Goal: Task Accomplishment & Management: Complete application form

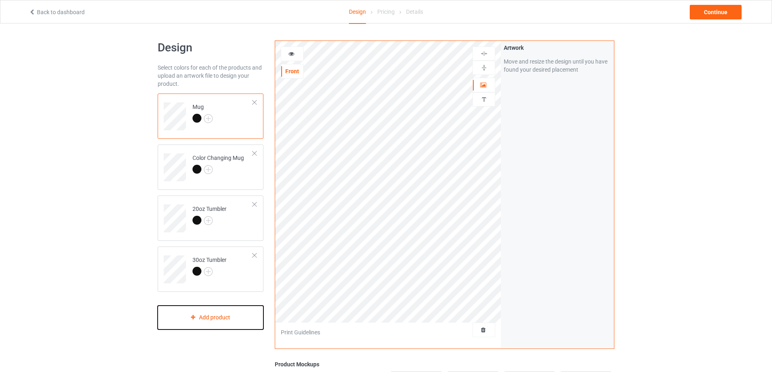
click at [200, 315] on div "Add product" at bounding box center [211, 318] width 106 height 24
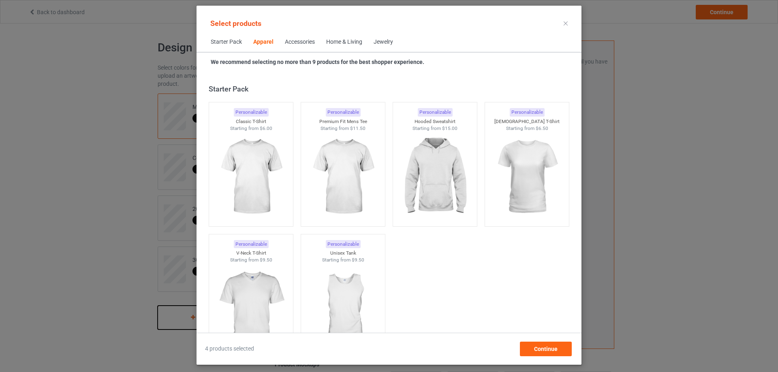
scroll to position [302, 0]
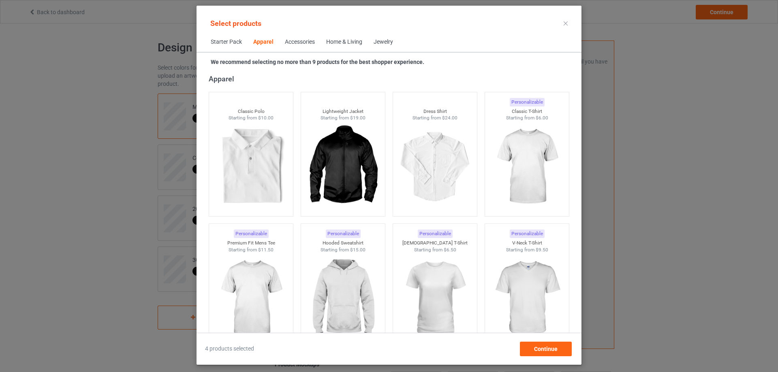
click at [344, 42] on div "Home & Living" at bounding box center [344, 42] width 36 height 8
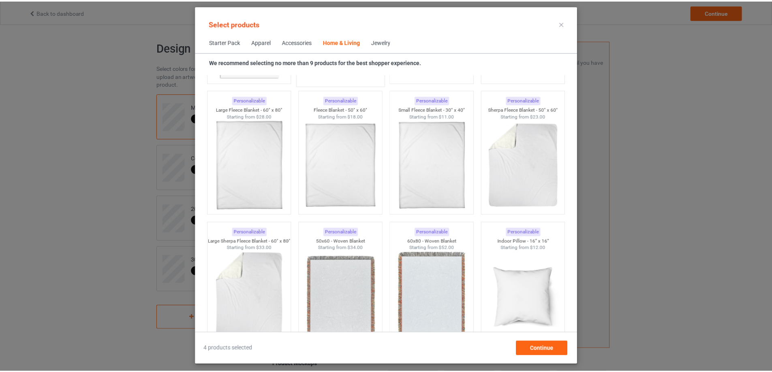
scroll to position [3937, 0]
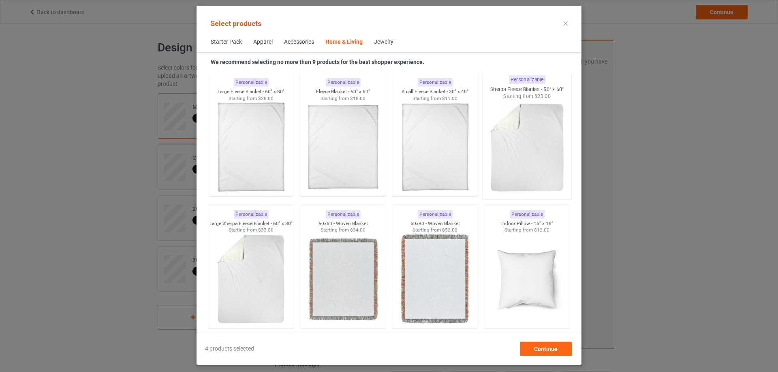
click at [521, 164] on img at bounding box center [527, 147] width 76 height 95
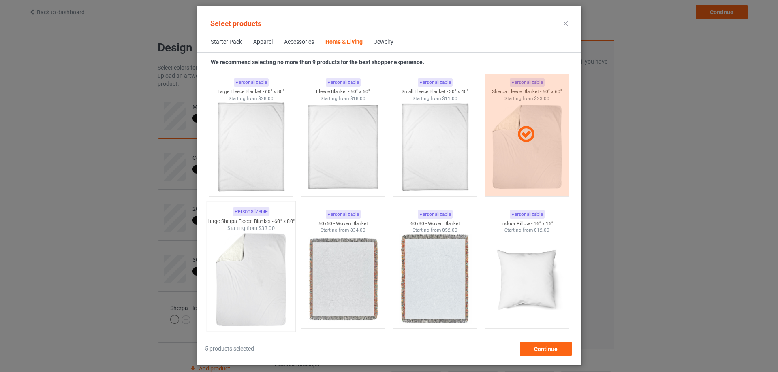
click at [252, 265] on img at bounding box center [251, 279] width 76 height 95
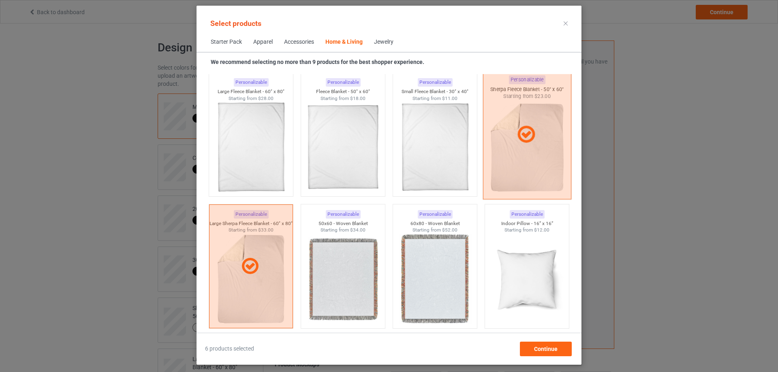
click at [514, 145] on div at bounding box center [527, 135] width 88 height 130
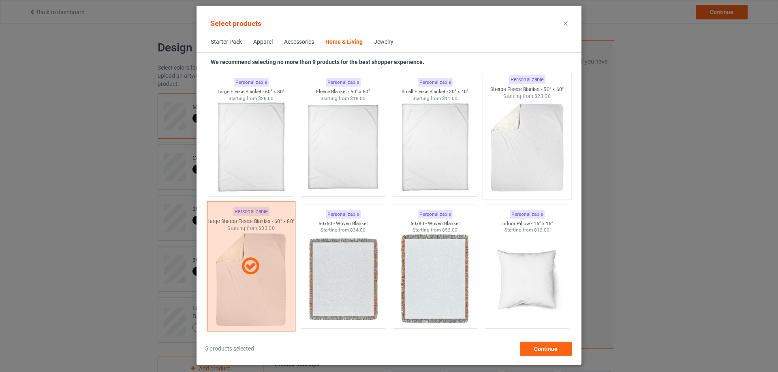
click at [247, 256] on icon at bounding box center [250, 266] width 24 height 20
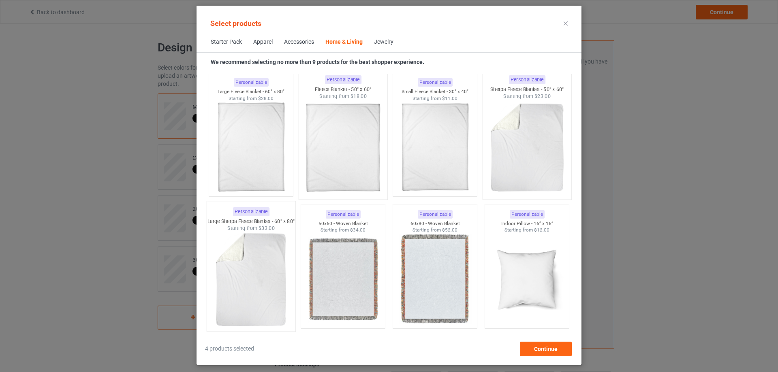
click at [350, 156] on img at bounding box center [343, 147] width 76 height 95
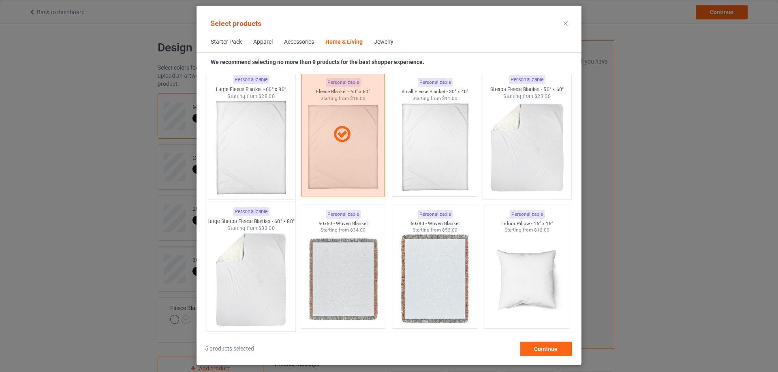
click at [255, 154] on img at bounding box center [251, 147] width 76 height 95
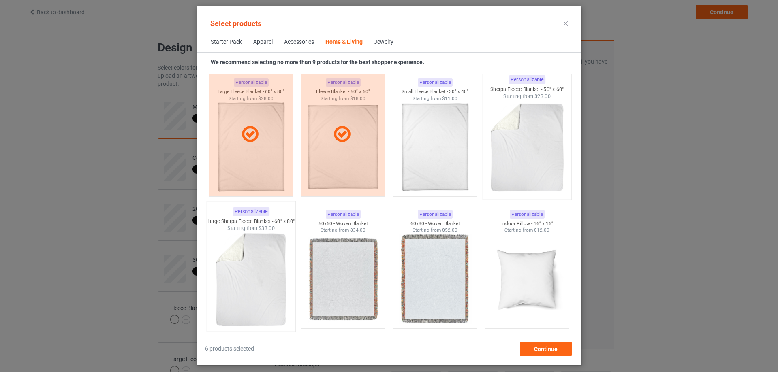
click at [529, 150] on img at bounding box center [527, 147] width 76 height 95
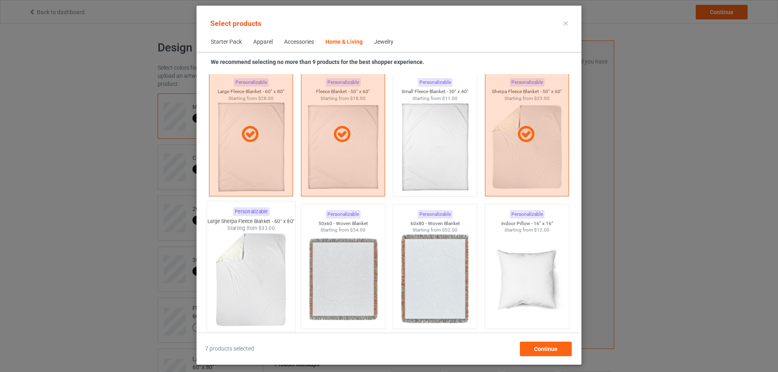
click at [273, 260] on img at bounding box center [251, 279] width 76 height 95
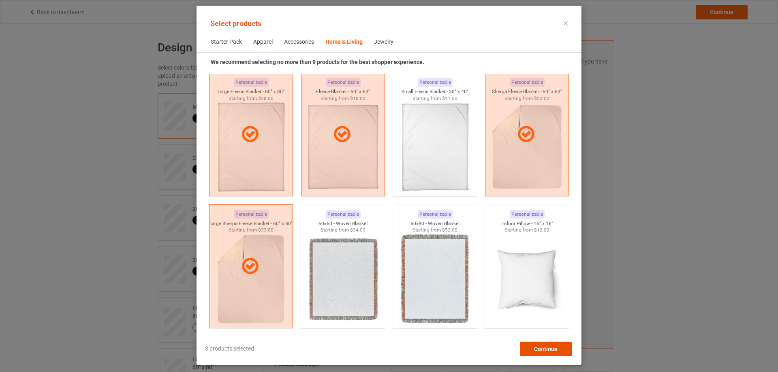
click at [563, 350] on div "Continue" at bounding box center [546, 349] width 52 height 15
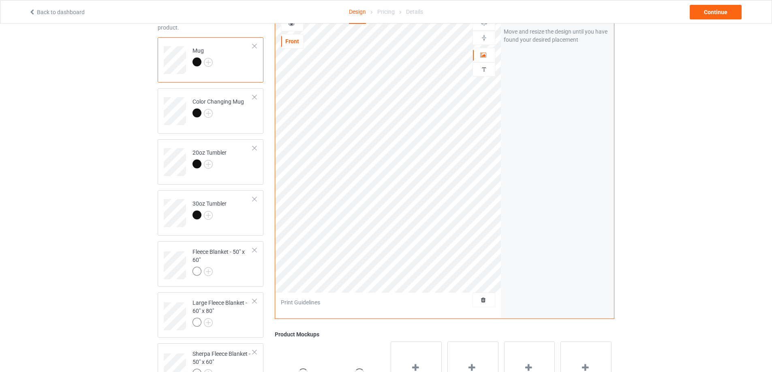
scroll to position [122, 0]
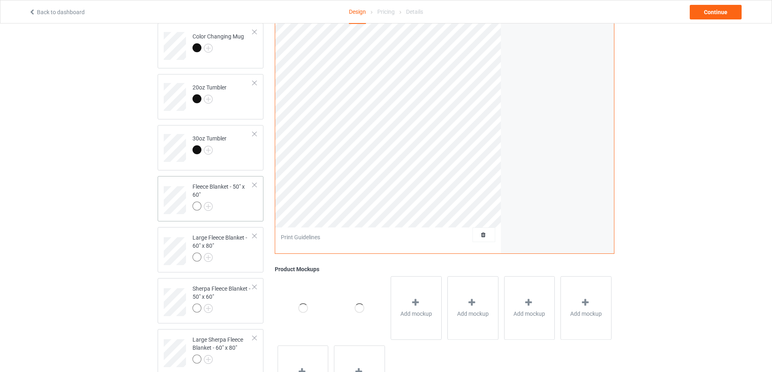
click at [225, 205] on div at bounding box center [222, 207] width 60 height 11
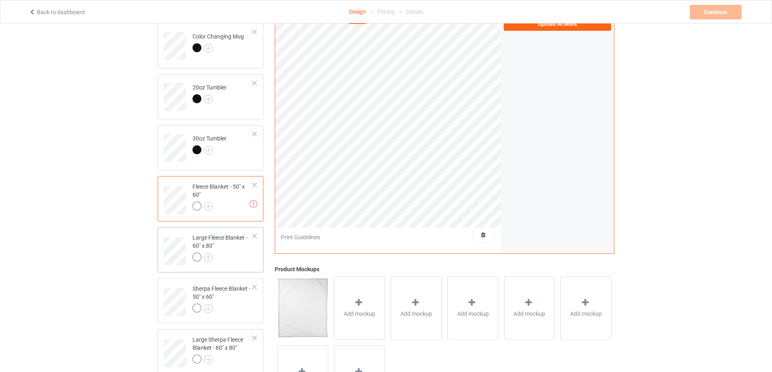
click at [233, 259] on div at bounding box center [222, 258] width 60 height 11
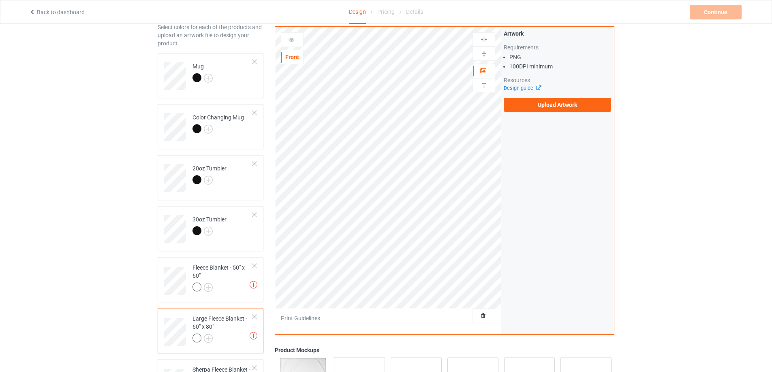
scroll to position [179, 0]
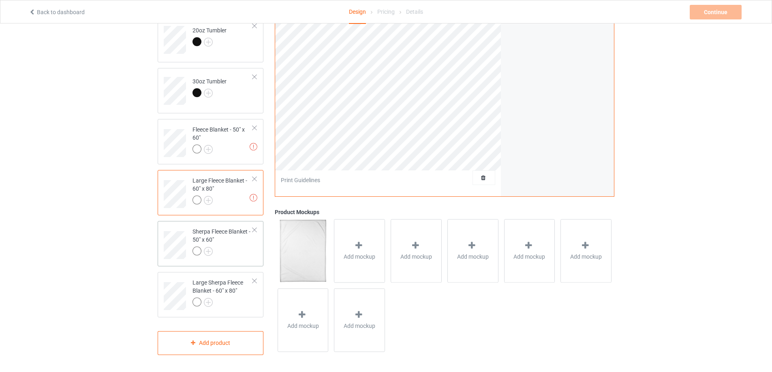
click at [226, 250] on div at bounding box center [222, 252] width 60 height 11
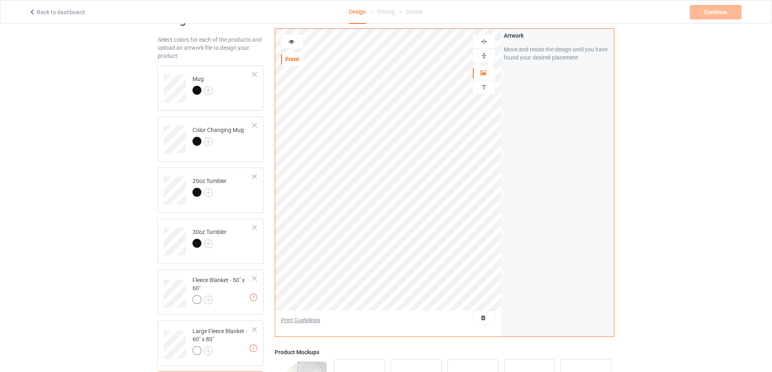
scroll to position [17, 0]
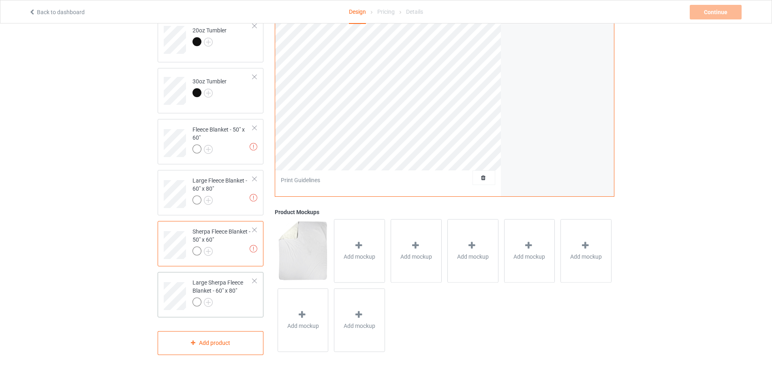
click at [245, 305] on div at bounding box center [222, 303] width 60 height 11
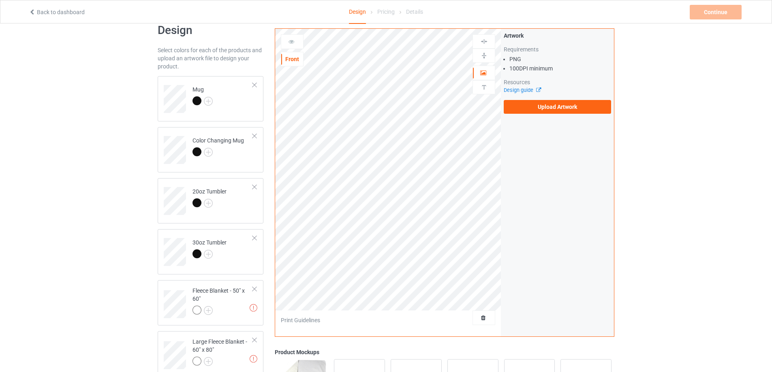
scroll to position [17, 0]
click at [545, 103] on label "Upload Artwork" at bounding box center [557, 107] width 107 height 14
click at [0, 0] on input "Upload Artwork" at bounding box center [0, 0] width 0 height 0
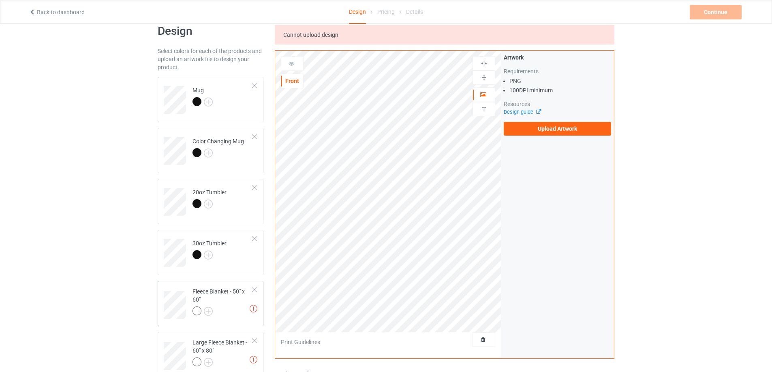
click at [211, 299] on div "Fleece Blanket - 50" x 60"" at bounding box center [222, 302] width 60 height 28
click at [551, 122] on div "Artwork Requirements PNG 100 DPI minimum Resources Design guide Upload Artwork" at bounding box center [557, 94] width 107 height 82
click at [552, 124] on label "Upload Artwork" at bounding box center [557, 129] width 107 height 14
click at [0, 0] on input "Upload Artwork" at bounding box center [0, 0] width 0 height 0
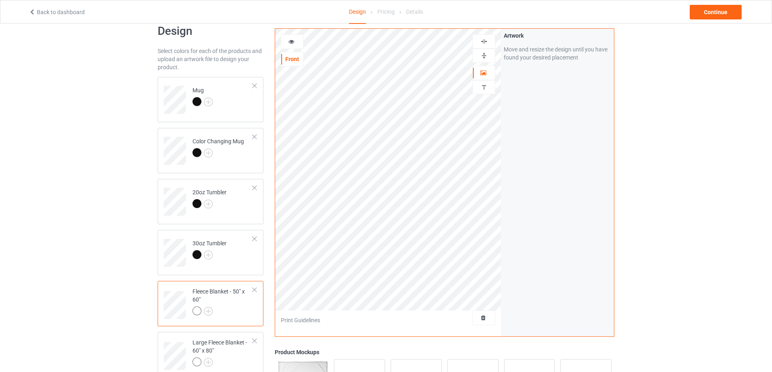
click at [484, 53] on img at bounding box center [484, 56] width 8 height 8
click at [486, 41] on img at bounding box center [484, 42] width 8 height 8
click at [486, 40] on img at bounding box center [484, 42] width 8 height 8
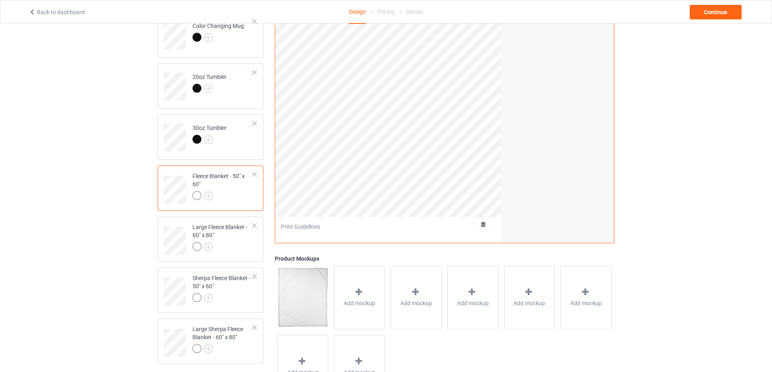
scroll to position [179, 0]
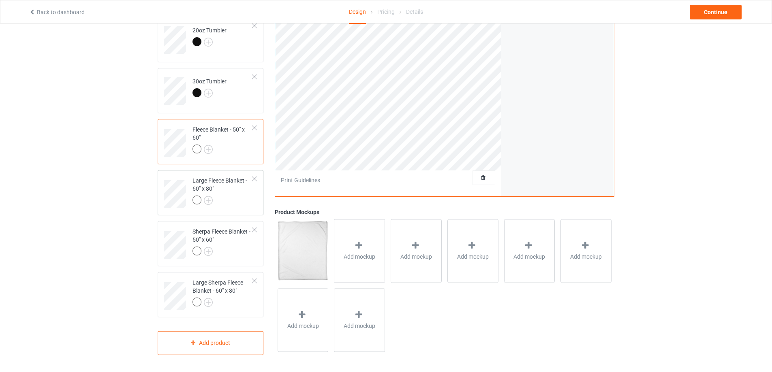
click at [235, 201] on div at bounding box center [222, 201] width 60 height 11
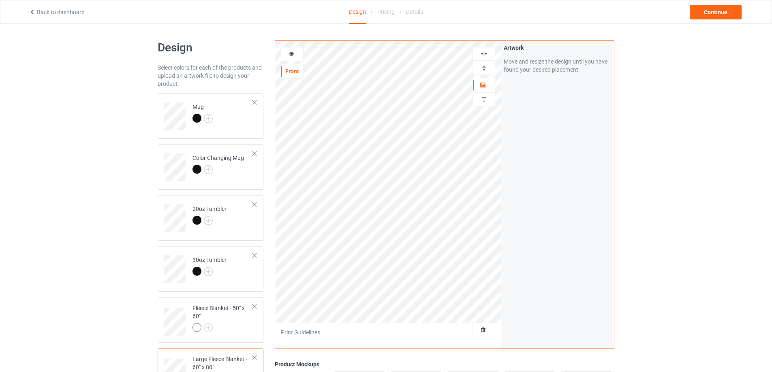
drag, startPoint x: 482, startPoint y: 69, endPoint x: 486, endPoint y: 60, distance: 9.3
click at [483, 69] on img at bounding box center [484, 68] width 8 height 8
click at [487, 54] on img at bounding box center [484, 54] width 8 height 8
click at [487, 53] on img at bounding box center [484, 54] width 8 height 8
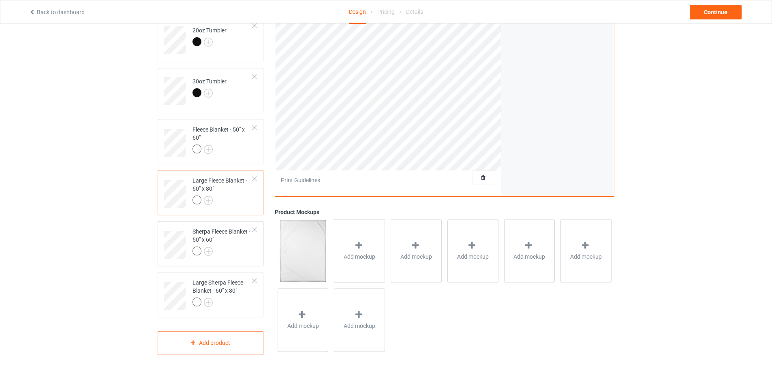
click at [228, 258] on div at bounding box center [222, 252] width 60 height 11
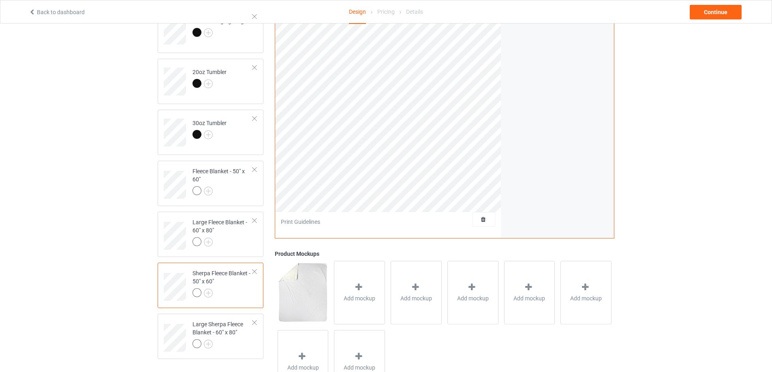
scroll to position [57, 0]
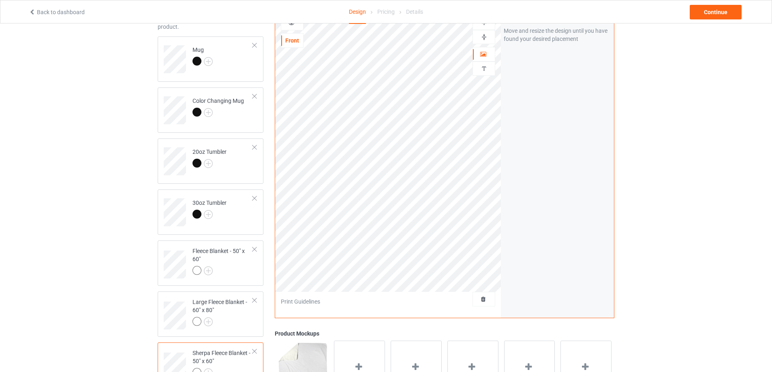
click at [483, 38] on img at bounding box center [484, 37] width 8 height 8
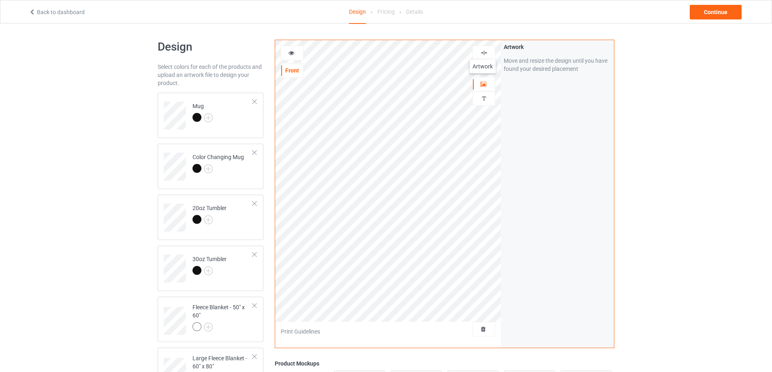
scroll to position [0, 0]
click at [485, 53] on img at bounding box center [484, 54] width 8 height 8
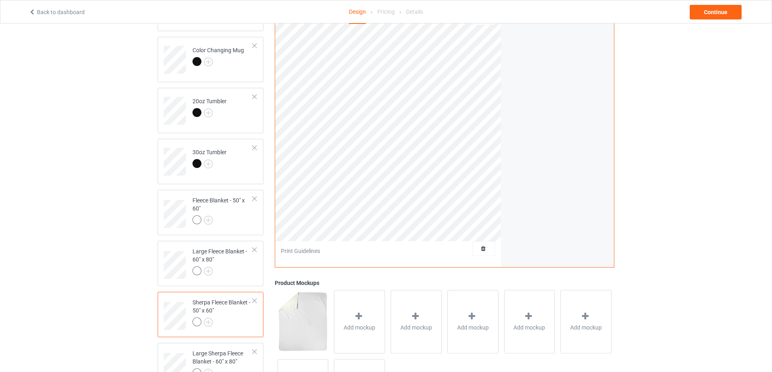
scroll to position [179, 0]
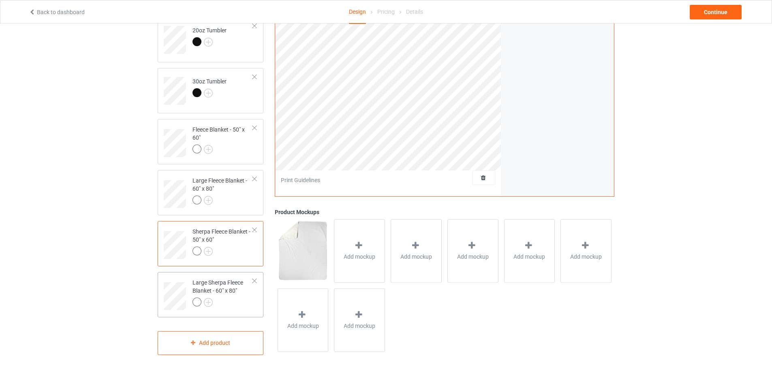
click at [233, 291] on div "Large Sherpa Fleece Blanket - 60" x 80"" at bounding box center [222, 293] width 60 height 28
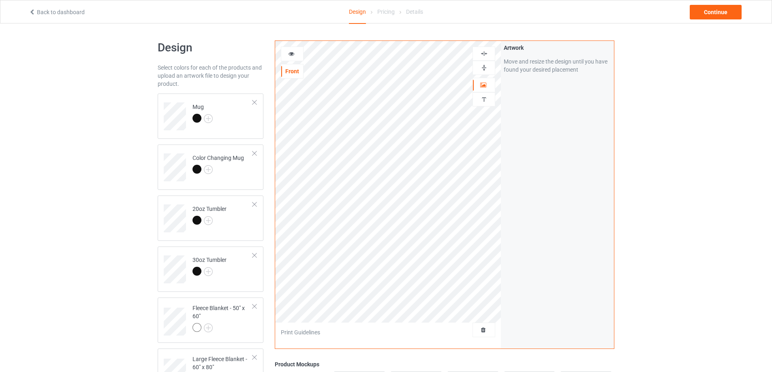
click at [483, 51] on img at bounding box center [484, 54] width 8 height 8
click at [485, 65] on img at bounding box center [484, 68] width 8 height 8
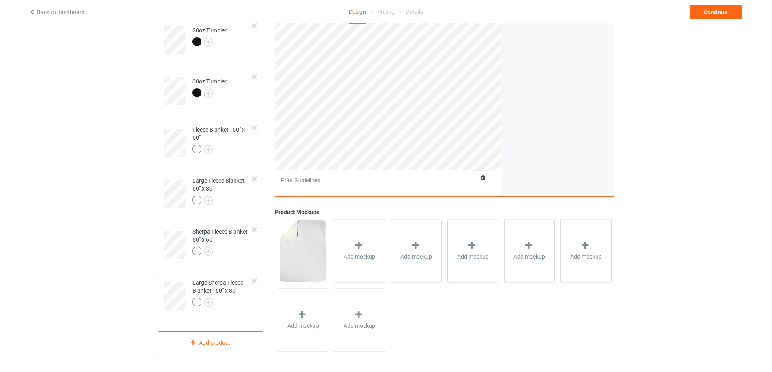
click at [234, 199] on div at bounding box center [222, 201] width 60 height 11
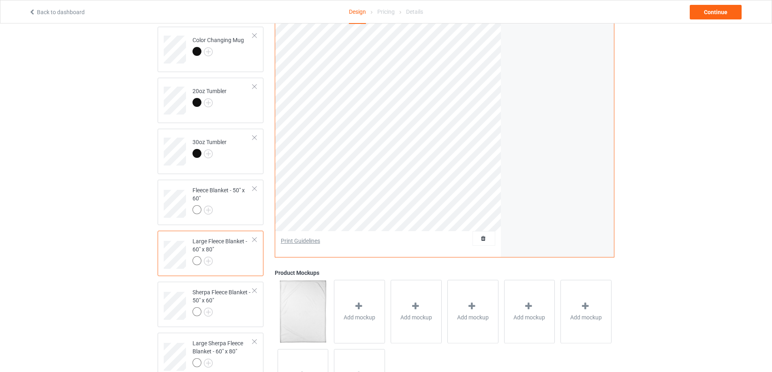
scroll to position [57, 0]
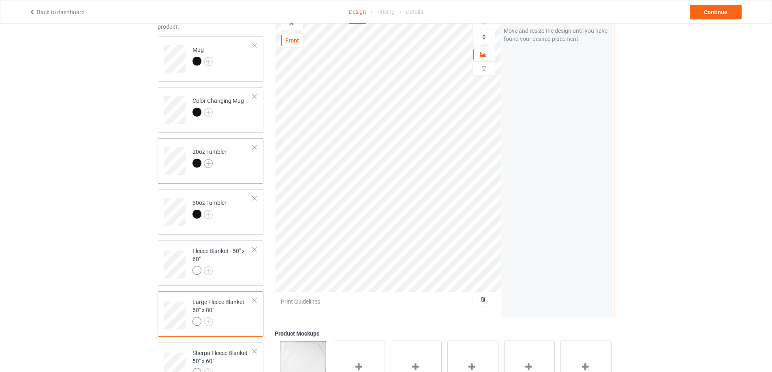
click at [206, 164] on img at bounding box center [208, 163] width 9 height 9
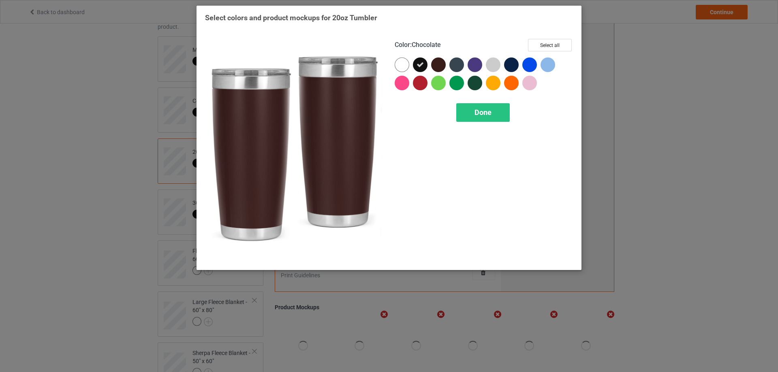
click at [439, 64] on div at bounding box center [438, 65] width 15 height 15
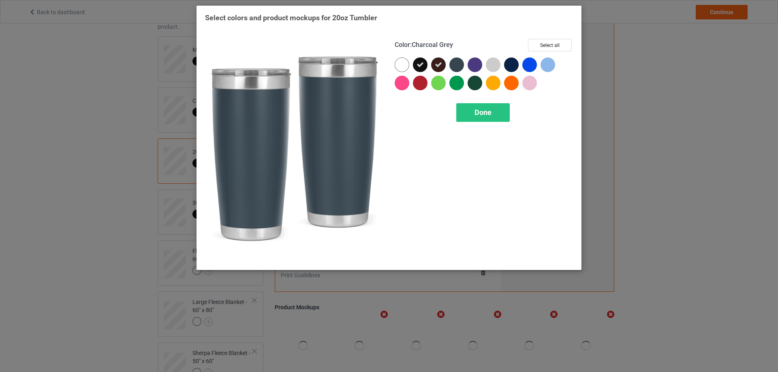
click at [461, 64] on div at bounding box center [456, 65] width 15 height 15
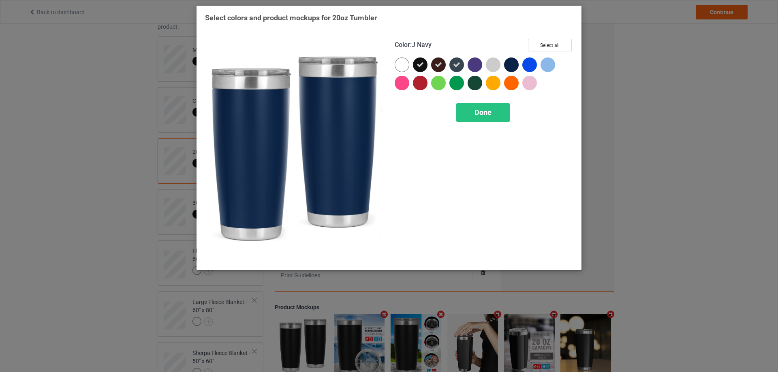
click at [508, 65] on div at bounding box center [511, 65] width 15 height 15
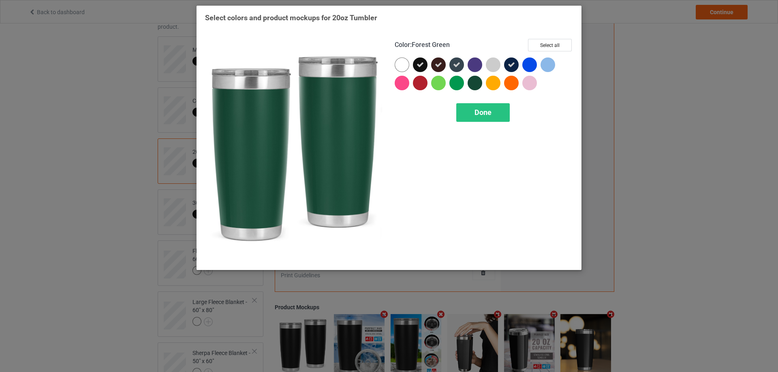
click at [474, 84] on div at bounding box center [474, 83] width 15 height 15
click at [482, 114] on span "Done" at bounding box center [482, 112] width 17 height 9
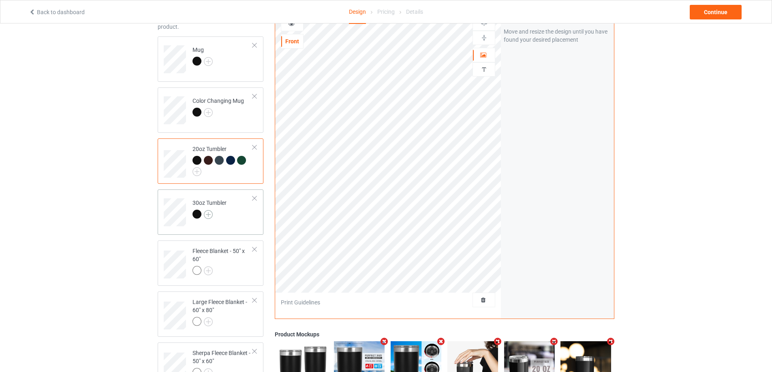
click at [210, 213] on img at bounding box center [208, 214] width 9 height 9
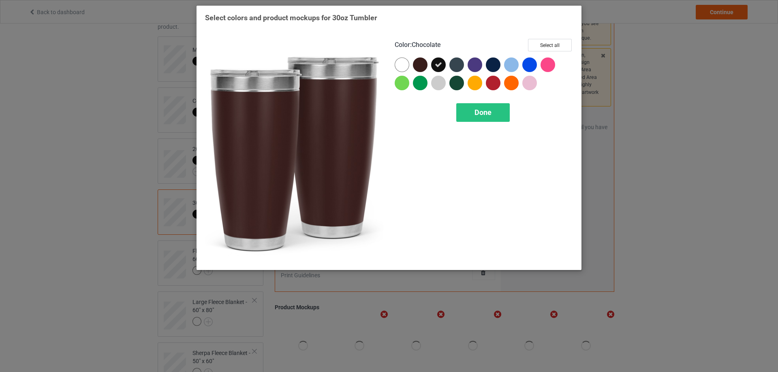
click at [422, 65] on div at bounding box center [420, 65] width 15 height 15
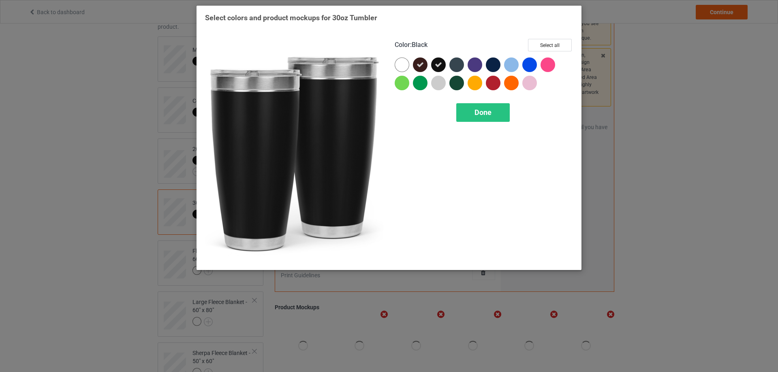
click at [452, 64] on div at bounding box center [456, 65] width 15 height 15
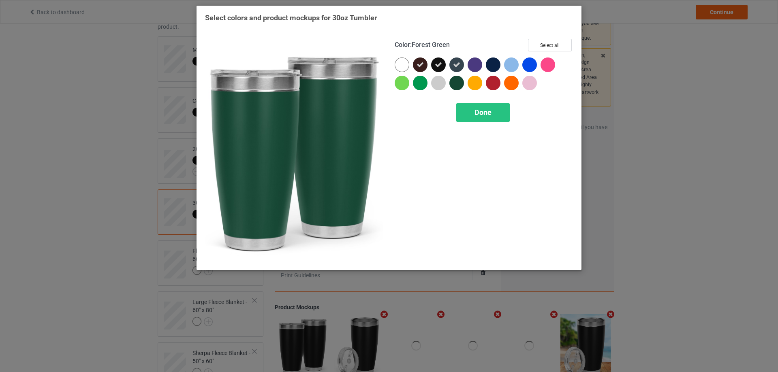
drag, startPoint x: 461, startPoint y: 82, endPoint x: 473, endPoint y: 78, distance: 12.2
click at [462, 82] on div at bounding box center [456, 83] width 15 height 15
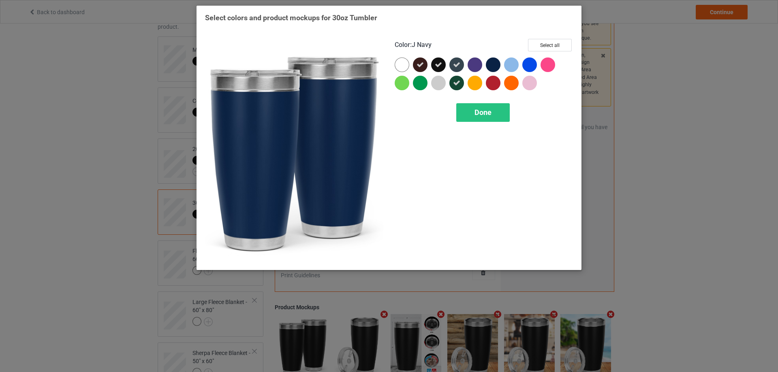
click at [502, 68] on div at bounding box center [495, 67] width 18 height 18
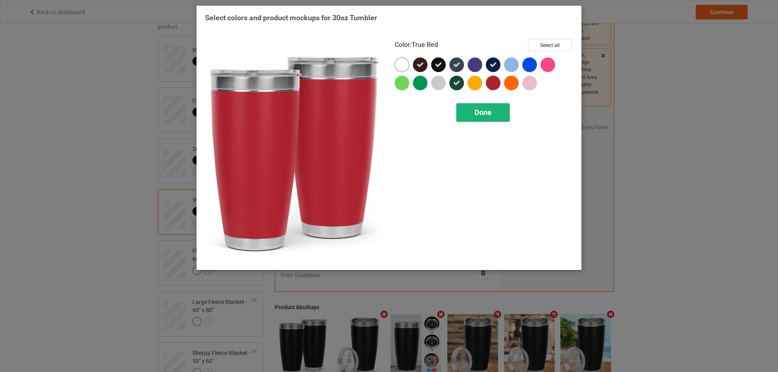
click at [488, 113] on span "Done" at bounding box center [482, 112] width 17 height 9
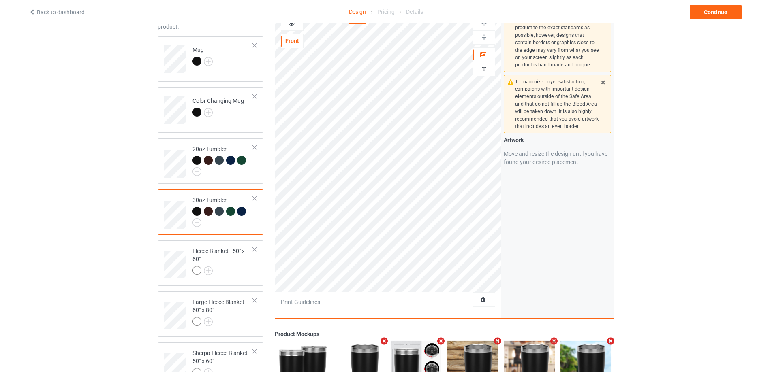
scroll to position [138, 0]
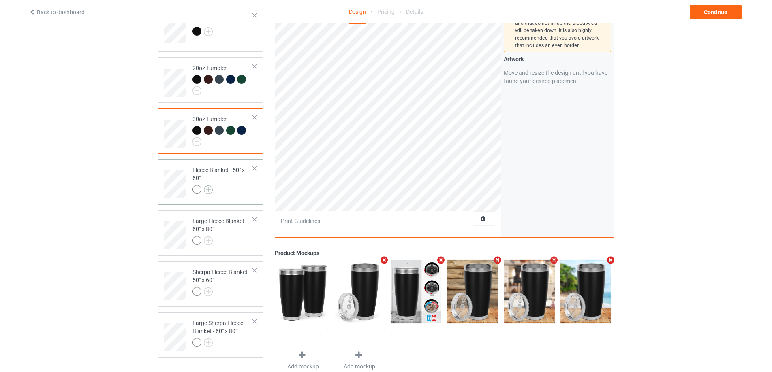
click at [208, 190] on img at bounding box center [208, 190] width 9 height 9
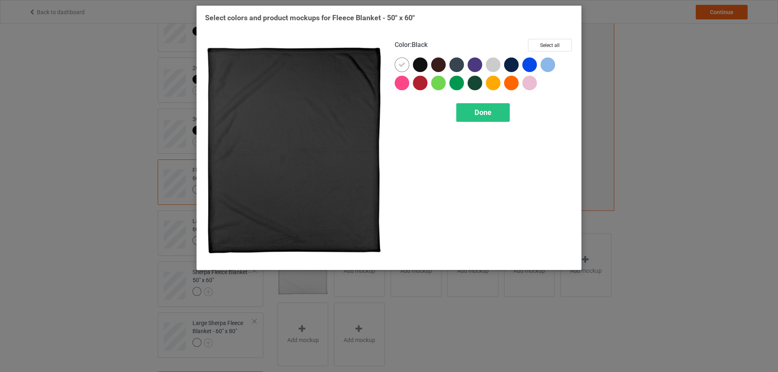
click at [418, 66] on div at bounding box center [420, 65] width 15 height 15
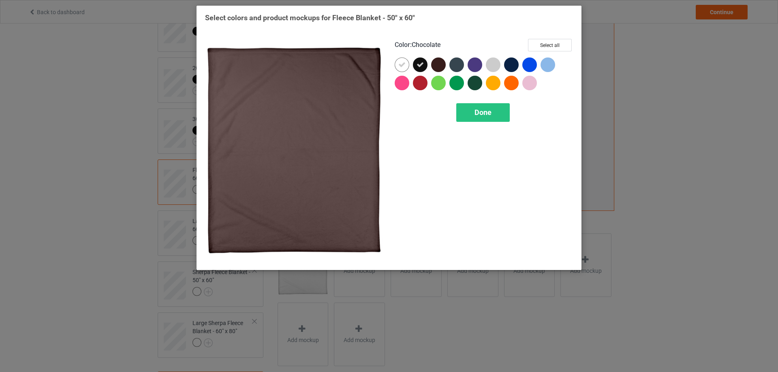
click at [439, 63] on div at bounding box center [438, 65] width 15 height 15
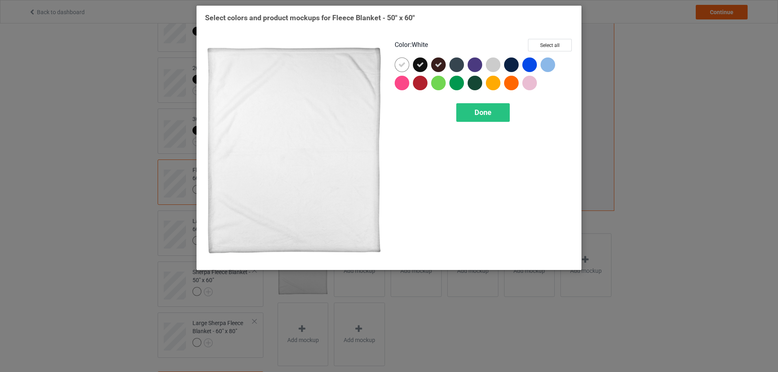
click at [395, 63] on div at bounding box center [402, 65] width 15 height 15
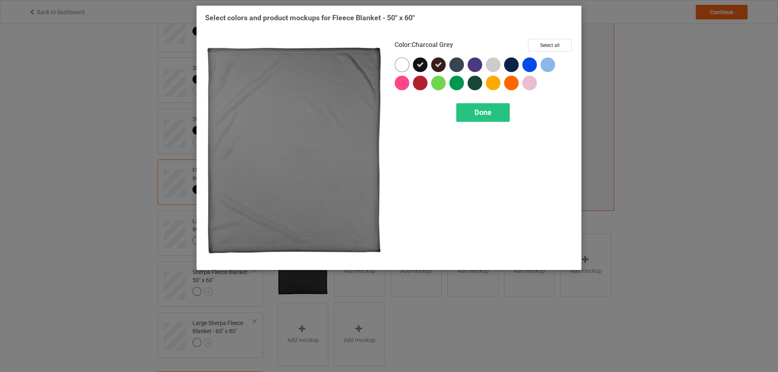
click at [460, 64] on div at bounding box center [456, 65] width 15 height 15
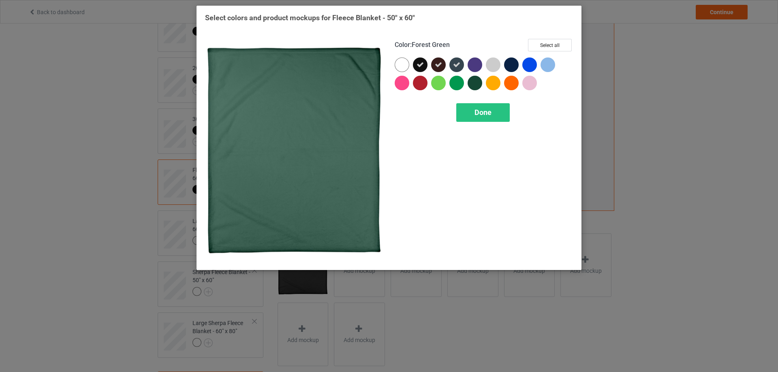
click at [472, 84] on div at bounding box center [474, 83] width 15 height 15
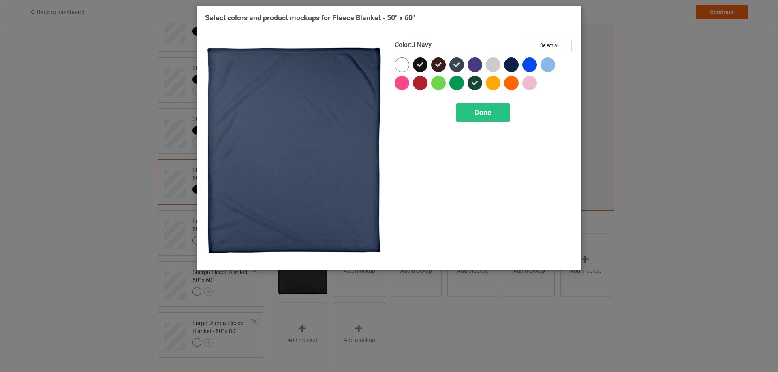
click at [511, 64] on div at bounding box center [511, 65] width 15 height 15
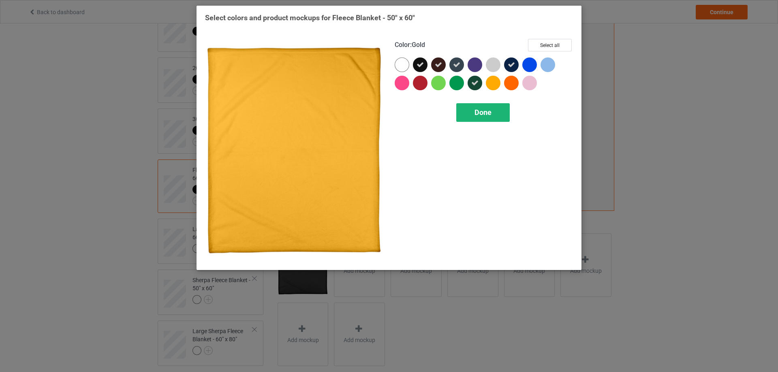
click at [489, 111] on span "Done" at bounding box center [482, 112] width 17 height 9
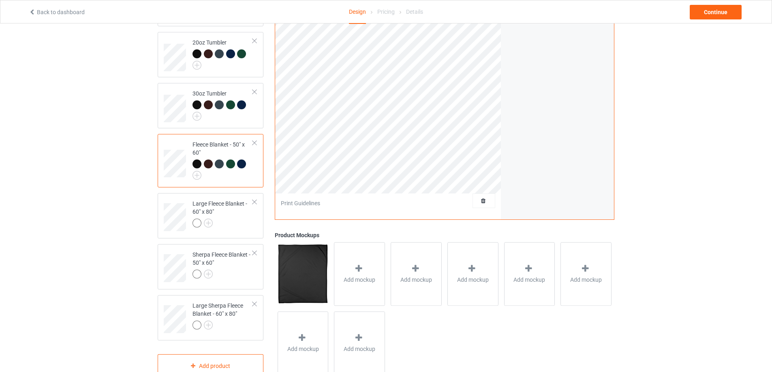
scroll to position [187, 0]
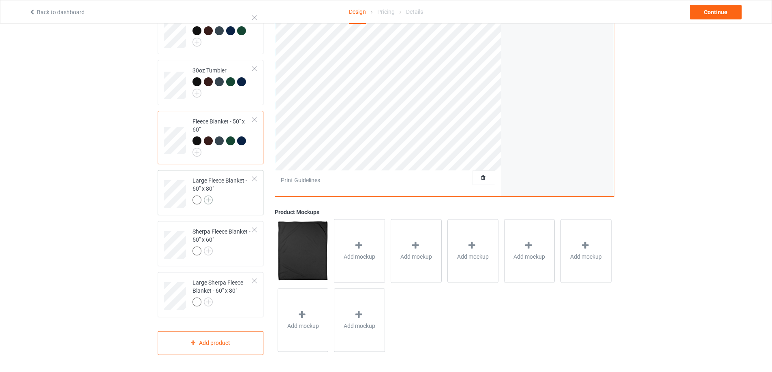
click at [207, 202] on img at bounding box center [208, 200] width 9 height 9
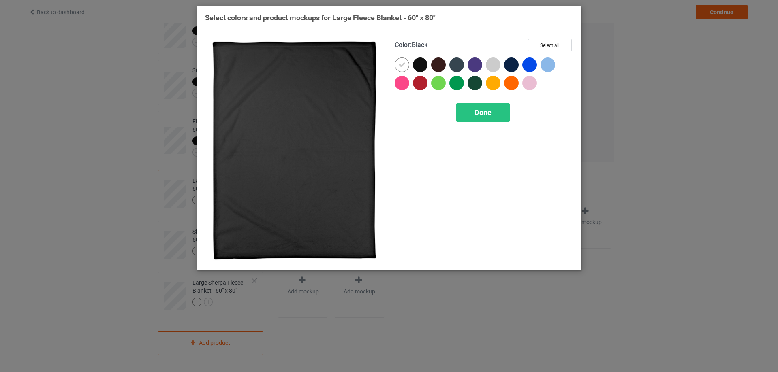
click at [416, 64] on div at bounding box center [420, 65] width 15 height 15
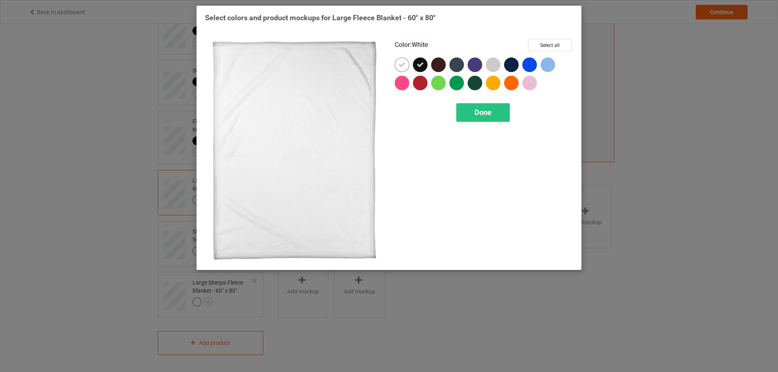
click at [401, 64] on icon at bounding box center [401, 64] width 7 height 7
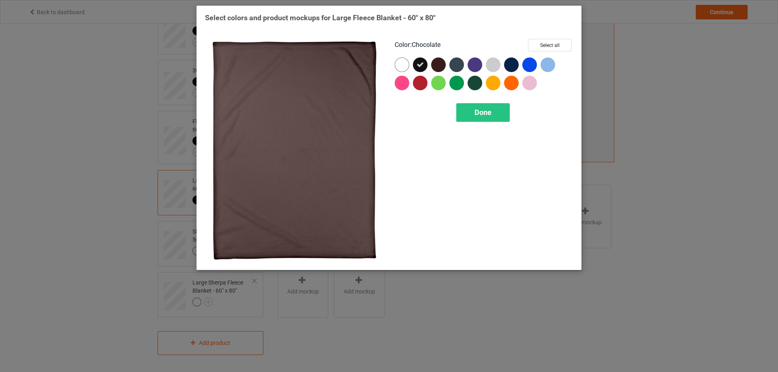
click at [442, 64] on div at bounding box center [438, 65] width 15 height 15
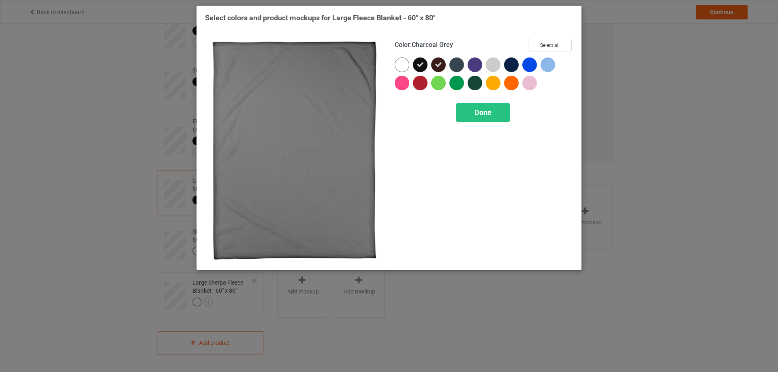
drag, startPoint x: 458, startPoint y: 63, endPoint x: 474, endPoint y: 86, distance: 27.6
click at [459, 63] on div at bounding box center [456, 65] width 15 height 15
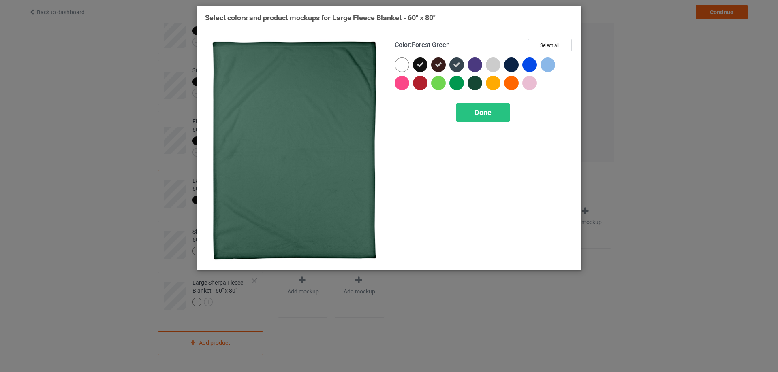
drag, startPoint x: 476, startPoint y: 87, endPoint x: 500, endPoint y: 76, distance: 27.2
click at [476, 87] on div at bounding box center [474, 83] width 15 height 15
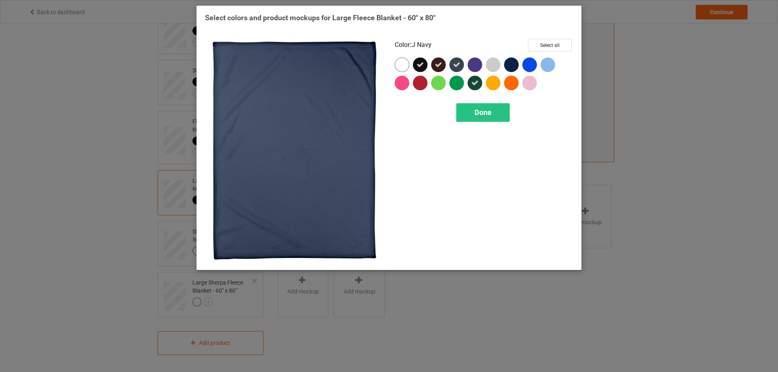
click at [517, 64] on div at bounding box center [511, 65] width 15 height 15
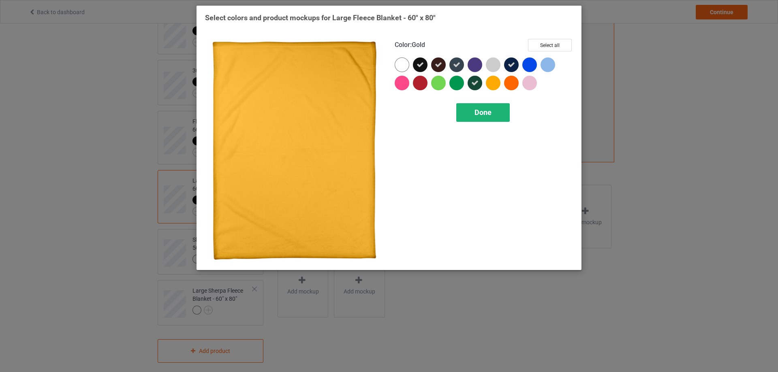
click at [495, 115] on div "Done" at bounding box center [482, 112] width 53 height 19
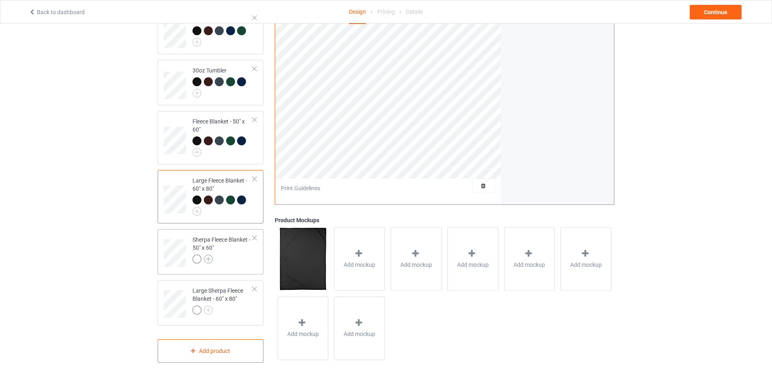
click at [209, 260] on img at bounding box center [208, 259] width 9 height 9
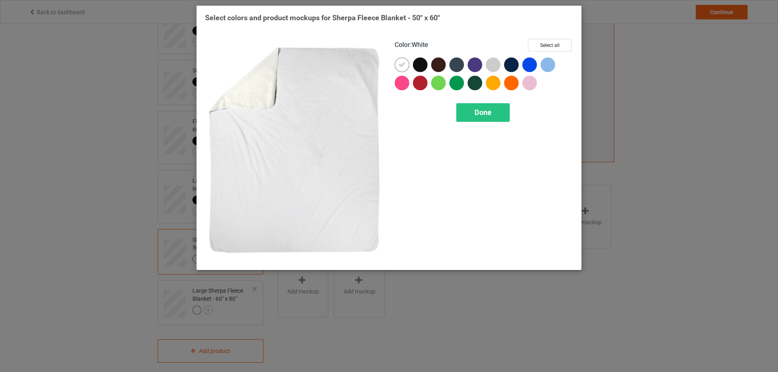
click at [423, 63] on div at bounding box center [420, 65] width 15 height 15
click at [400, 64] on icon at bounding box center [401, 64] width 7 height 7
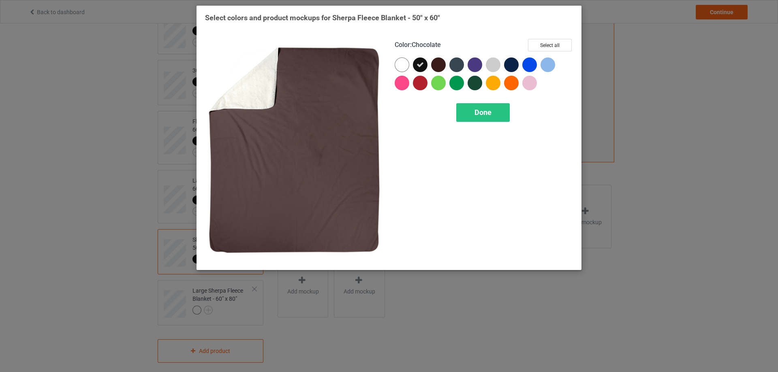
drag, startPoint x: 437, startPoint y: 65, endPoint x: 452, endPoint y: 64, distance: 15.1
click at [439, 65] on div at bounding box center [438, 65] width 15 height 15
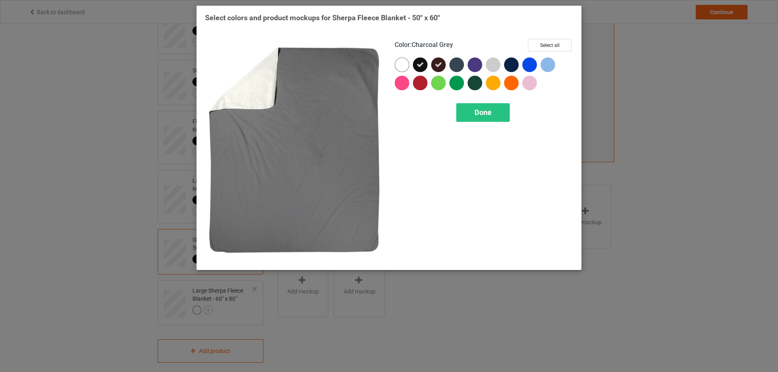
click at [454, 63] on div at bounding box center [456, 65] width 15 height 15
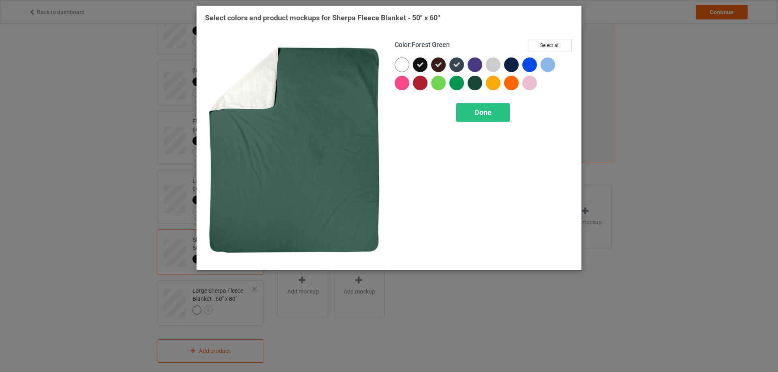
drag, startPoint x: 472, startPoint y: 81, endPoint x: 478, endPoint y: 81, distance: 5.7
click at [475, 81] on div at bounding box center [474, 83] width 15 height 15
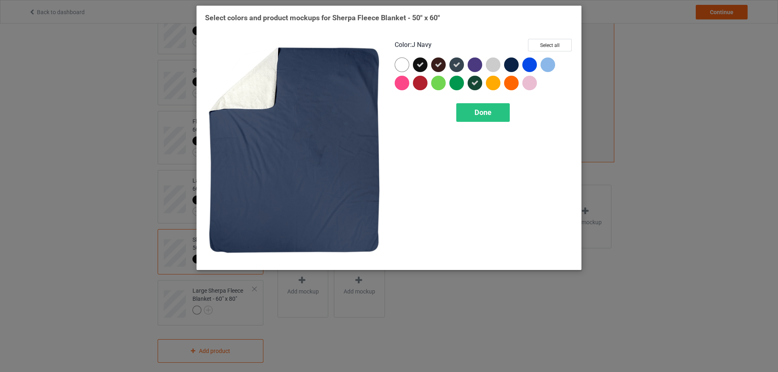
click at [512, 62] on div at bounding box center [511, 65] width 15 height 15
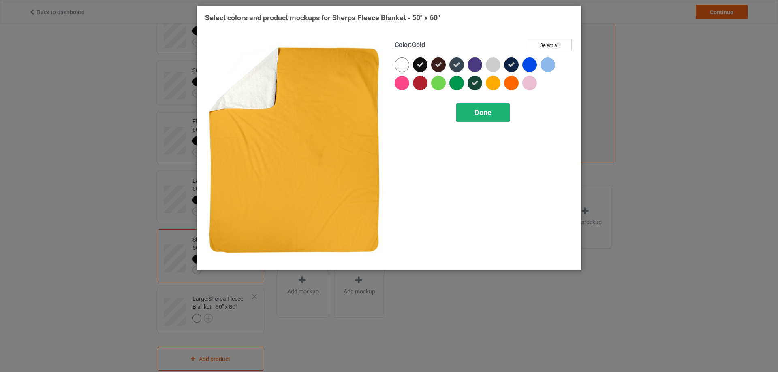
click at [498, 113] on div "Done" at bounding box center [482, 112] width 53 height 19
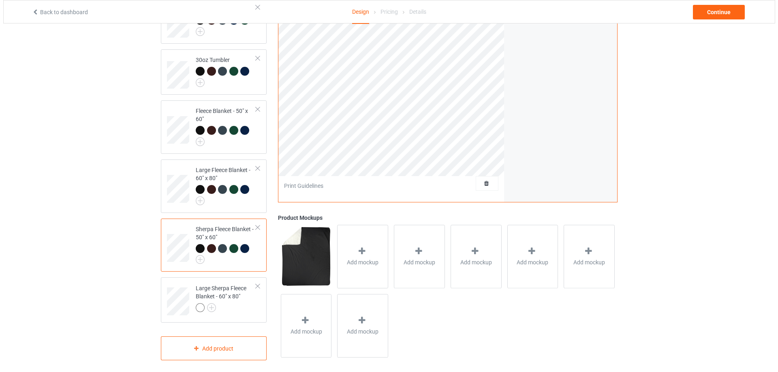
scroll to position [203, 0]
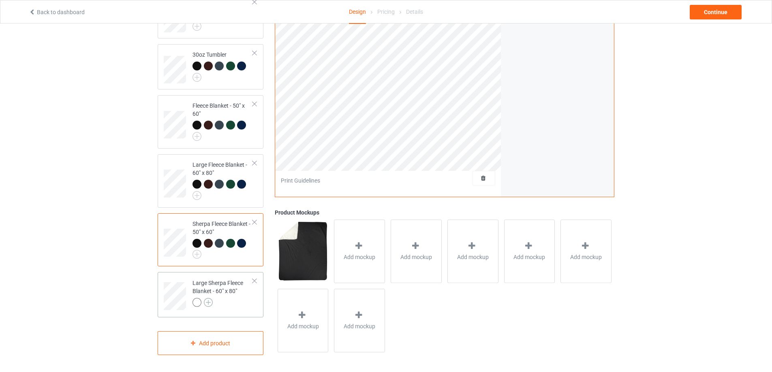
click at [212, 301] on img at bounding box center [208, 302] width 9 height 9
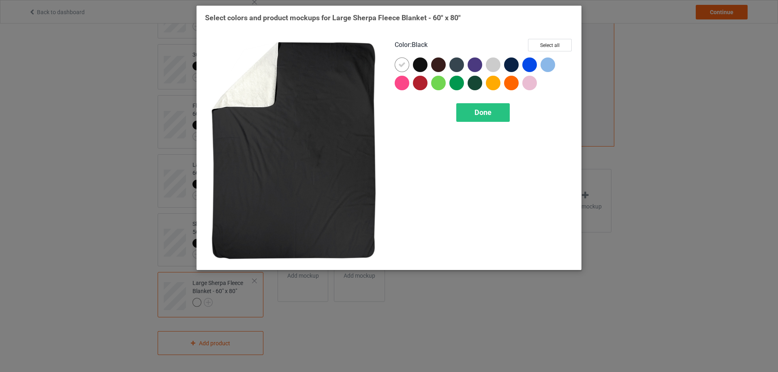
click at [418, 64] on div at bounding box center [420, 65] width 15 height 15
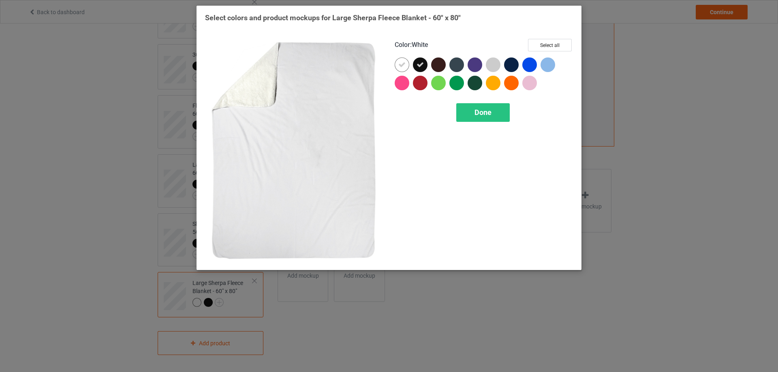
click at [402, 64] on icon at bounding box center [401, 64] width 7 height 7
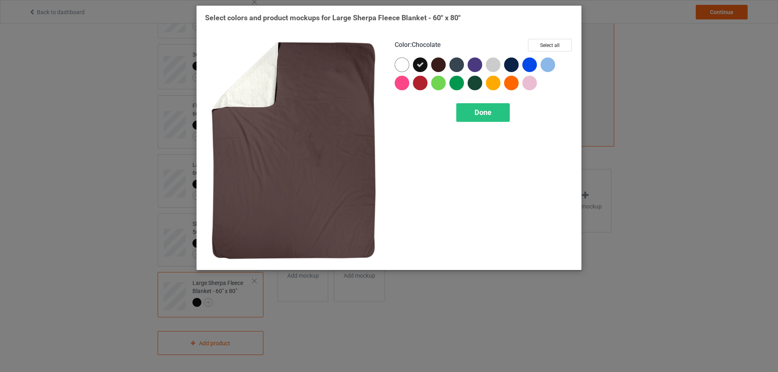
drag, startPoint x: 441, startPoint y: 66, endPoint x: 458, endPoint y: 64, distance: 17.1
click at [441, 66] on div at bounding box center [438, 65] width 15 height 15
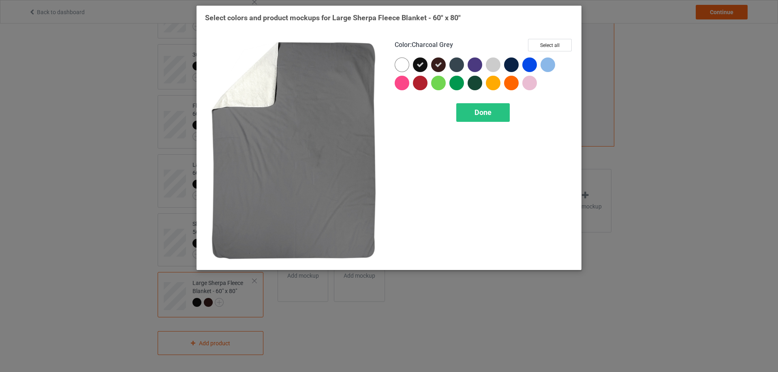
drag, startPoint x: 459, startPoint y: 63, endPoint x: 464, endPoint y: 65, distance: 5.3
click at [461, 63] on div at bounding box center [456, 65] width 15 height 15
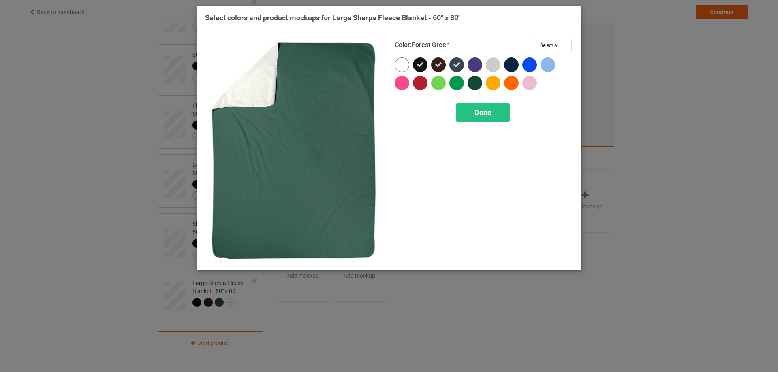
drag, startPoint x: 473, startPoint y: 83, endPoint x: 501, endPoint y: 71, distance: 30.3
click at [474, 83] on div at bounding box center [474, 83] width 15 height 15
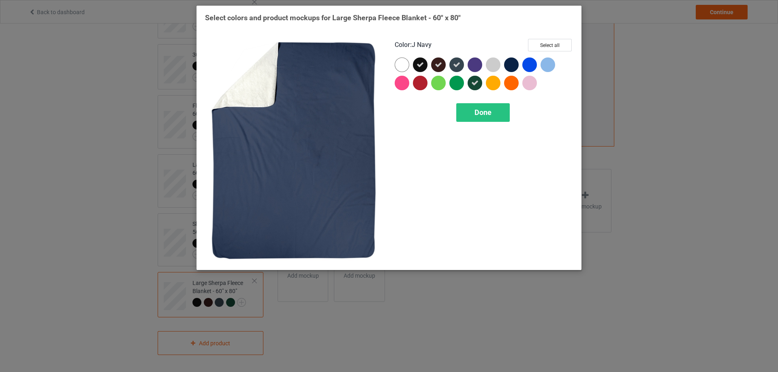
click at [515, 66] on div at bounding box center [511, 65] width 15 height 15
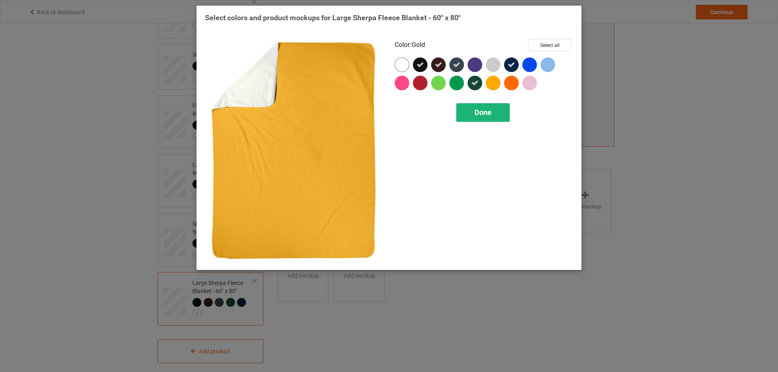
click at [486, 117] on div "Done" at bounding box center [482, 112] width 53 height 19
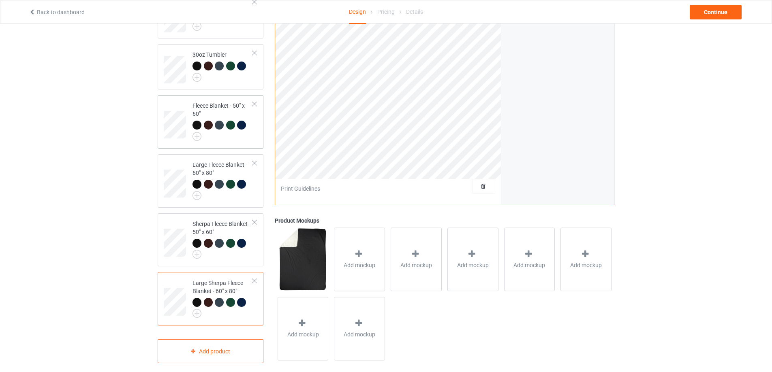
click at [241, 143] on td "Fleece Blanket - 50" x 60"" at bounding box center [222, 121] width 69 height 47
click at [204, 279] on div "Large Sherpa Fleece Blanket - 60" x 80"" at bounding box center [222, 297] width 60 height 36
click at [369, 264] on span "Add mockup" at bounding box center [359, 265] width 32 height 8
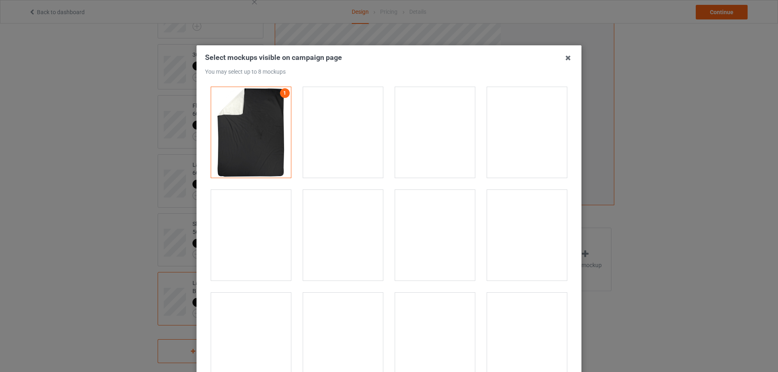
click at [335, 154] on div at bounding box center [343, 132] width 80 height 91
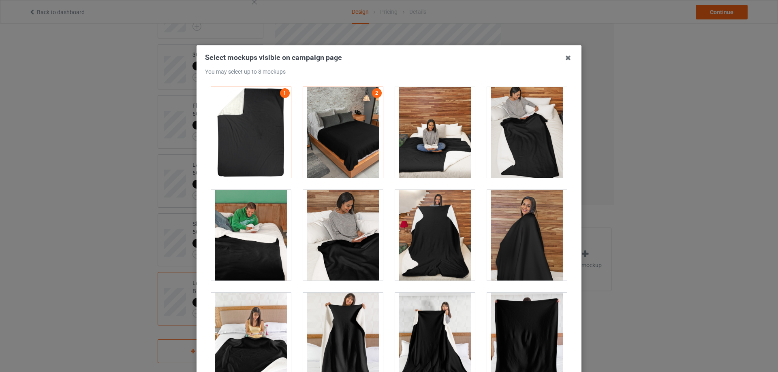
click at [237, 257] on div at bounding box center [251, 235] width 80 height 91
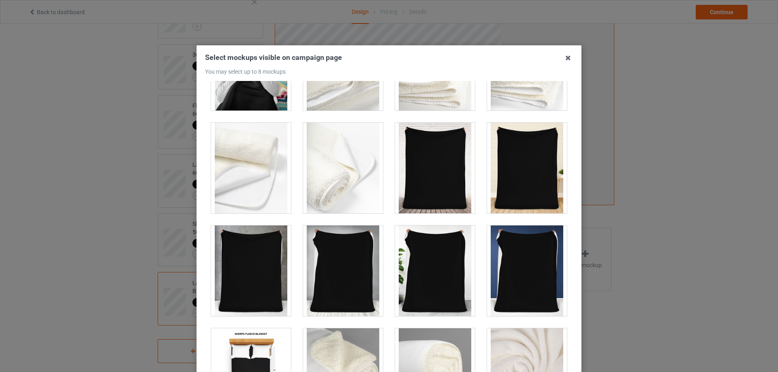
scroll to position [405, 0]
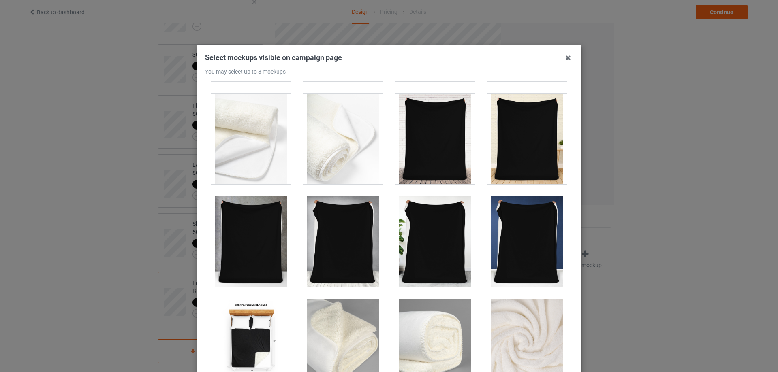
click at [424, 138] on div at bounding box center [435, 139] width 80 height 91
click at [515, 145] on div at bounding box center [527, 139] width 80 height 91
click at [527, 232] on div at bounding box center [527, 241] width 80 height 91
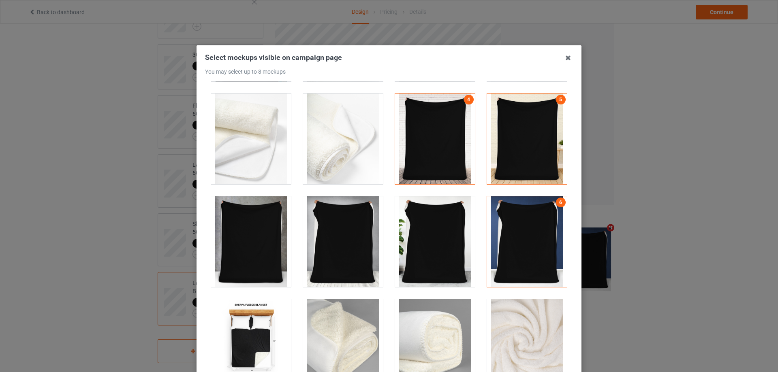
click at [437, 240] on div at bounding box center [435, 241] width 80 height 91
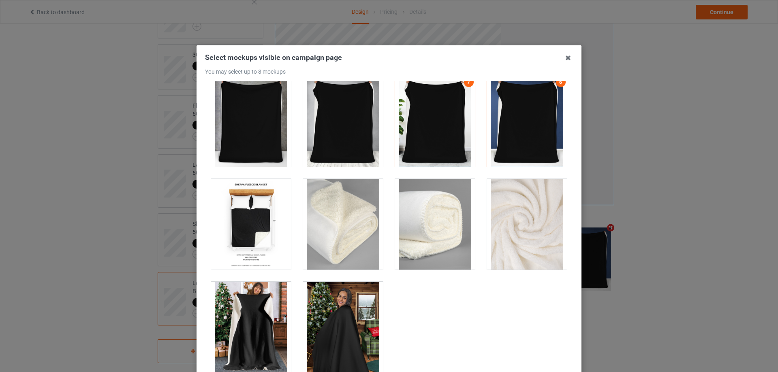
click at [238, 213] on div at bounding box center [251, 224] width 80 height 91
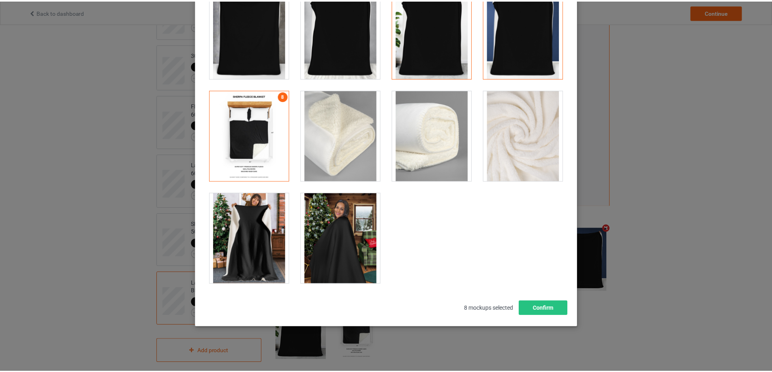
scroll to position [89, 0]
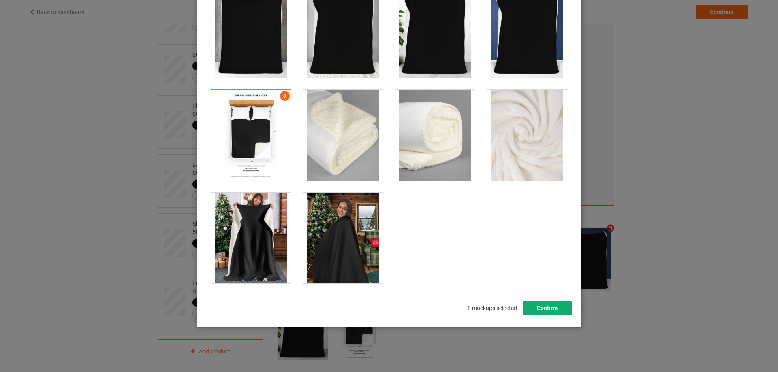
click at [539, 306] on button "Confirm" at bounding box center [547, 308] width 49 height 15
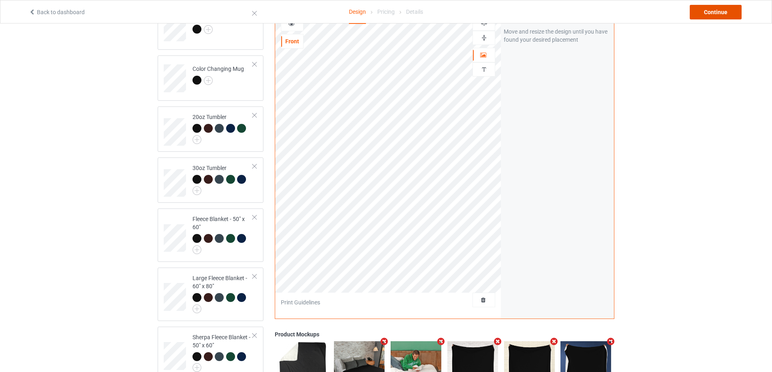
click at [710, 15] on div "Continue" at bounding box center [715, 12] width 52 height 15
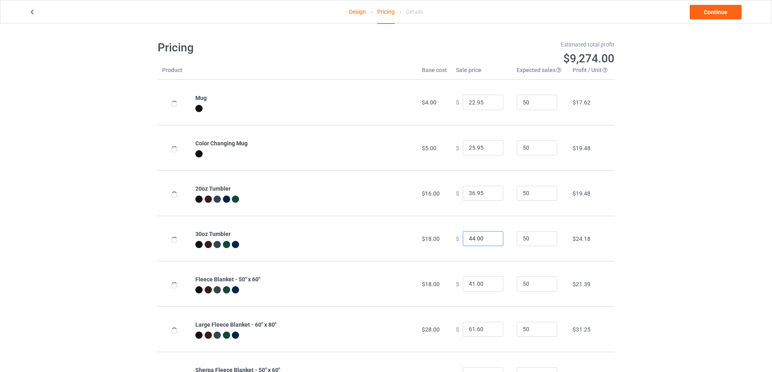
drag, startPoint x: 484, startPoint y: 240, endPoint x: 457, endPoint y: 239, distance: 27.2
click at [457, 239] on div "$ 44.00" at bounding box center [482, 238] width 52 height 15
type input "44.95"
drag, startPoint x: 486, startPoint y: 280, endPoint x: 421, endPoint y: 283, distance: 64.9
click at [422, 283] on tr "Fleece Blanket - 50" x 60" $18.00 $ 41.00 50 $21.39" at bounding box center [386, 283] width 457 height 45
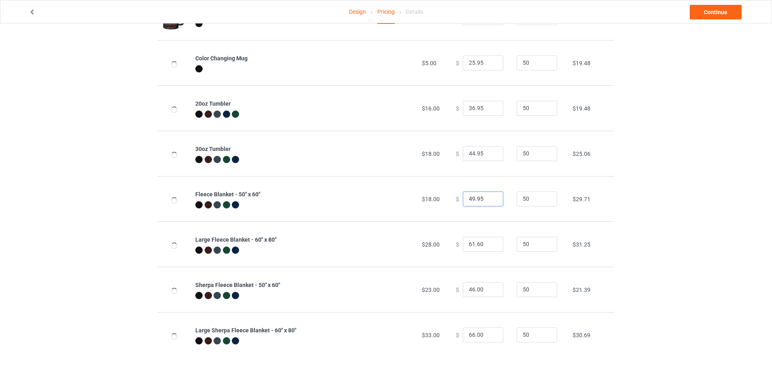
scroll to position [87, 0]
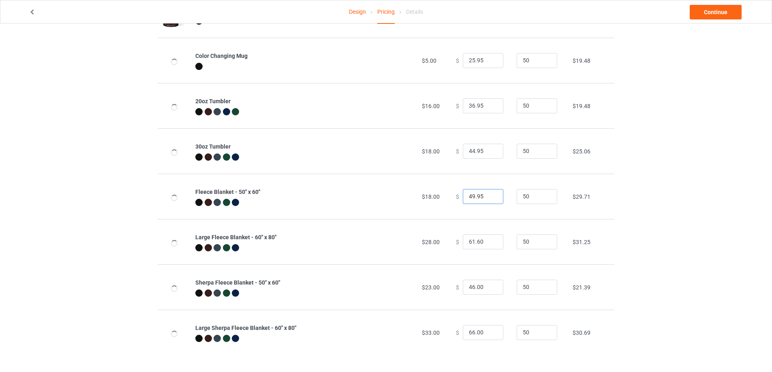
type input "49.95"
drag, startPoint x: 485, startPoint y: 241, endPoint x: 414, endPoint y: 241, distance: 71.3
click at [414, 241] on tr "Large Fleece Blanket - 60" x 80" $28.00 $ 61.60 50 $31.25" at bounding box center [386, 241] width 457 height 45
type input "59.95"
drag, startPoint x: 482, startPoint y: 286, endPoint x: 388, endPoint y: 286, distance: 94.4
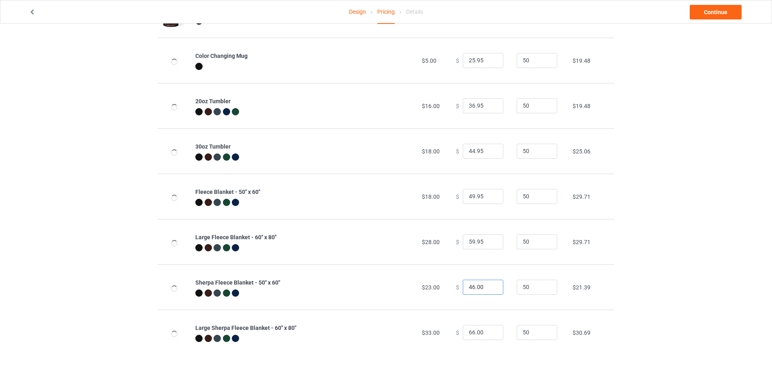
click at [388, 286] on tr "Sherpa Fleece Blanket - 50" x 60" $23.00 $ 46.00 50 $21.39" at bounding box center [386, 287] width 457 height 45
type input "54.95"
drag, startPoint x: 484, startPoint y: 334, endPoint x: 397, endPoint y: 323, distance: 88.2
click at [397, 323] on tr "Large Sherpa Fleece Blanket - 60" x 80" $33.00 $ 66.00 50 $30.69" at bounding box center [386, 332] width 457 height 45
type input "64.95"
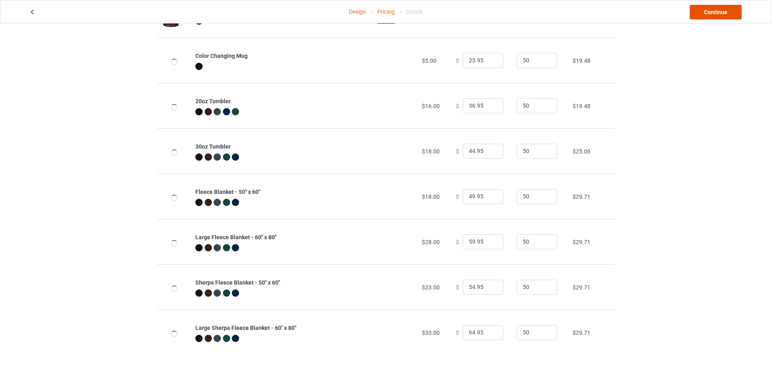
click at [708, 7] on link "Continue" at bounding box center [715, 12] width 52 height 15
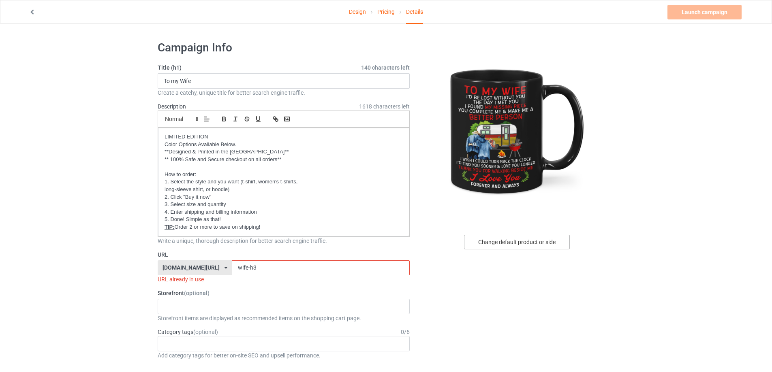
click at [520, 239] on div "Change default product or side" at bounding box center [517, 242] width 106 height 15
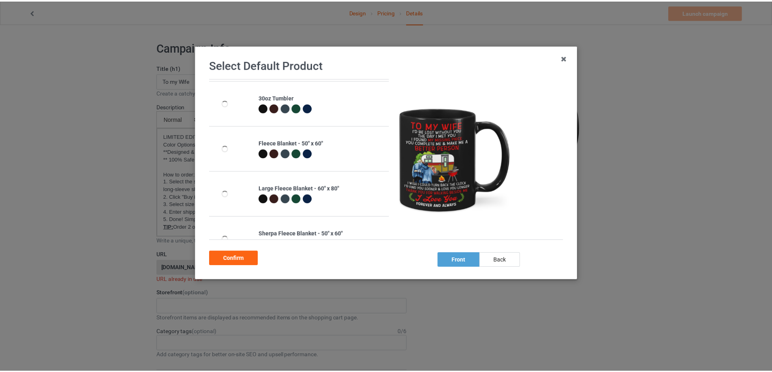
scroll to position [162, 0]
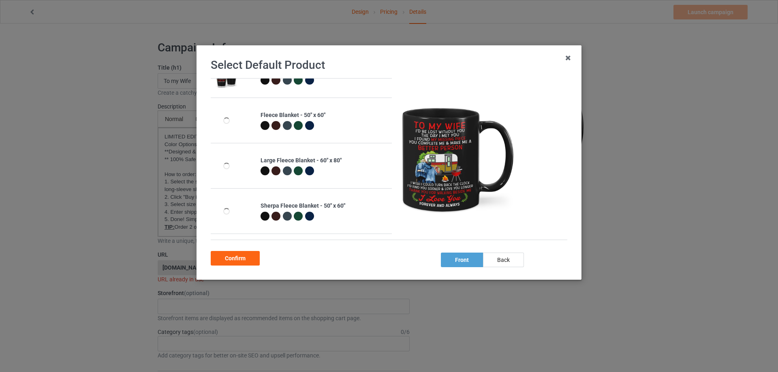
click at [268, 128] on div at bounding box center [265, 126] width 11 height 11
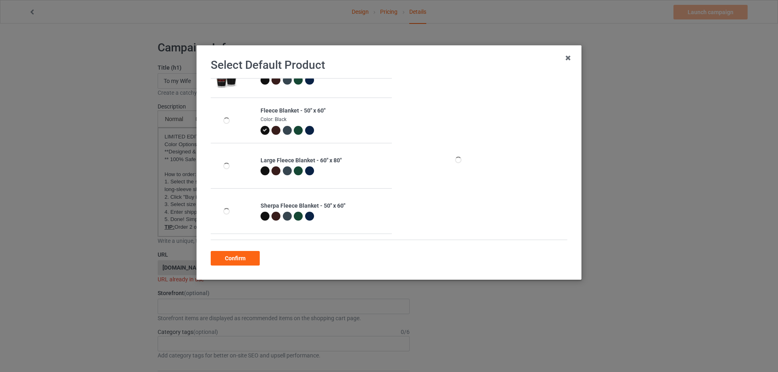
click at [267, 126] on div at bounding box center [265, 131] width 11 height 11
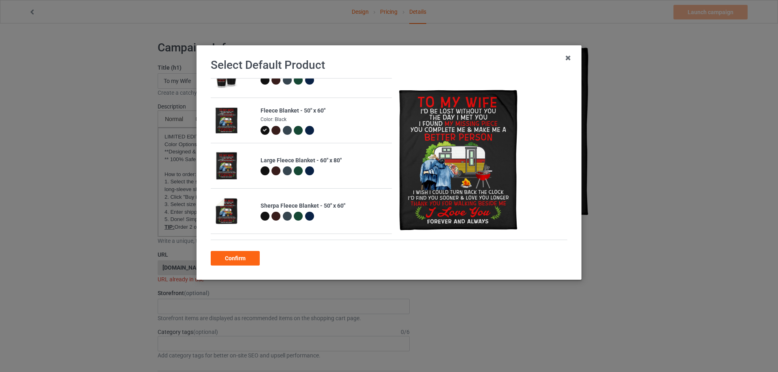
click at [265, 127] on div at bounding box center [264, 130] width 9 height 9
click at [246, 253] on div "Confirm" at bounding box center [235, 258] width 49 height 15
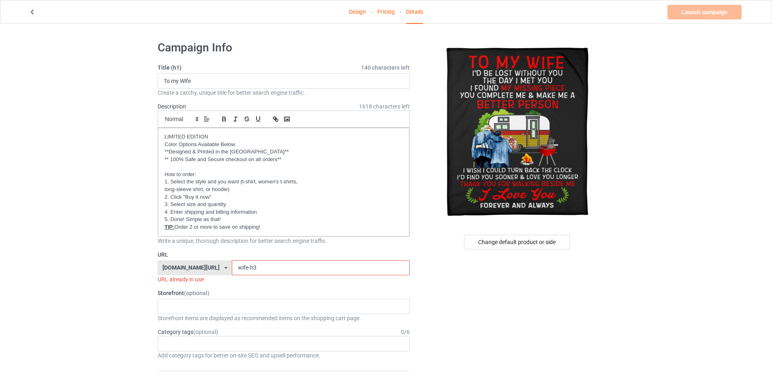
click at [384, 13] on link "Pricing" at bounding box center [385, 11] width 17 height 23
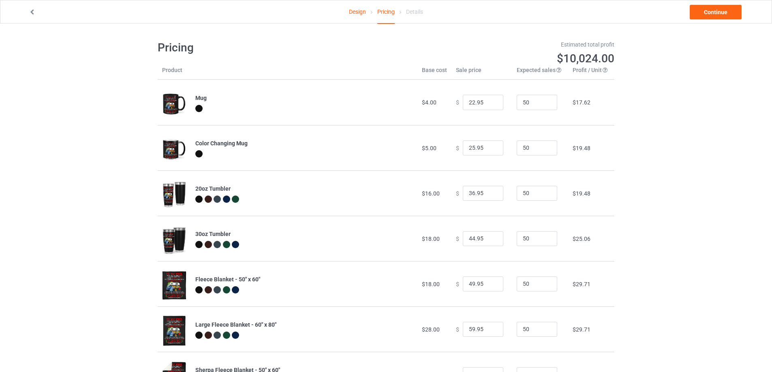
click at [362, 15] on link "Design" at bounding box center [357, 11] width 17 height 23
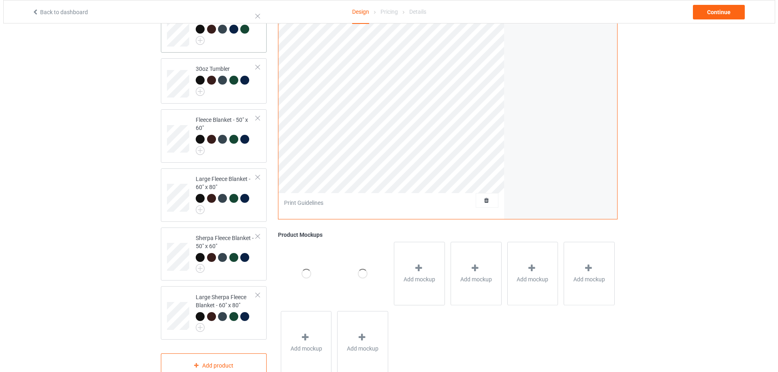
scroll to position [203, 0]
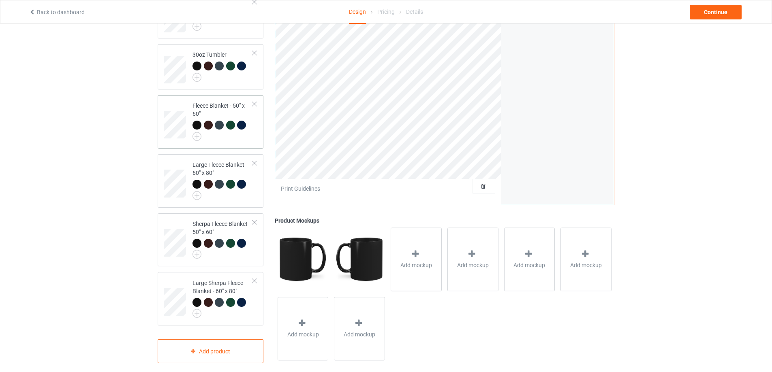
click at [223, 139] on div at bounding box center [222, 131] width 60 height 20
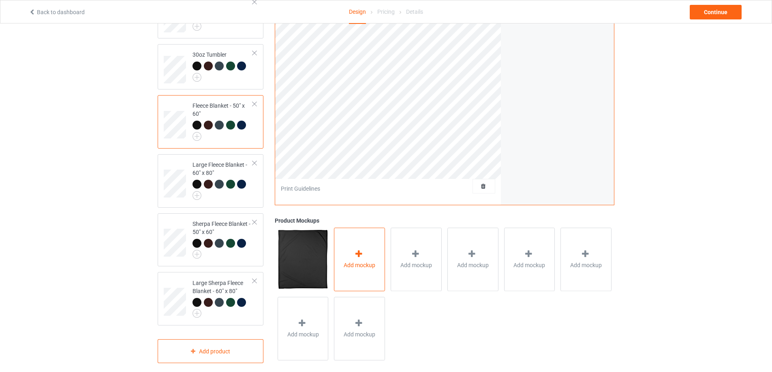
click at [343, 257] on div "Add mockup" at bounding box center [359, 260] width 51 height 64
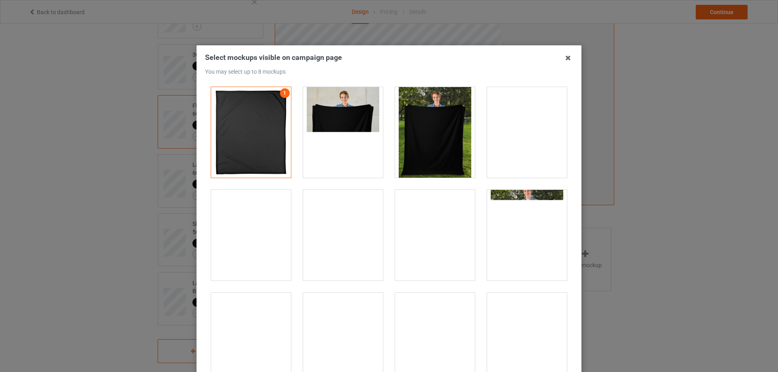
click at [360, 158] on div at bounding box center [343, 132] width 80 height 91
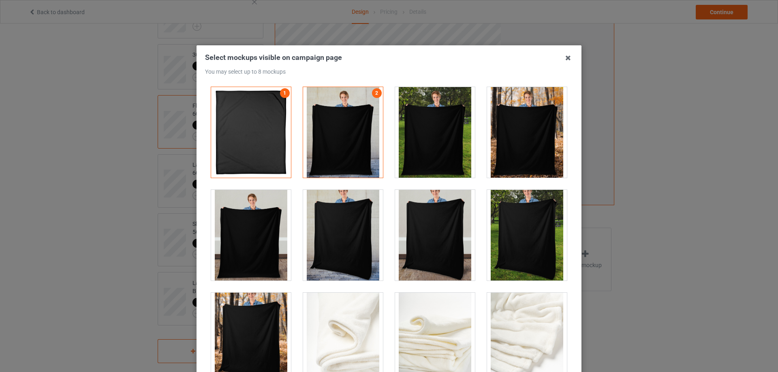
click at [362, 157] on div at bounding box center [343, 132] width 80 height 91
click at [516, 151] on div at bounding box center [527, 132] width 80 height 91
click at [521, 248] on div at bounding box center [527, 235] width 80 height 91
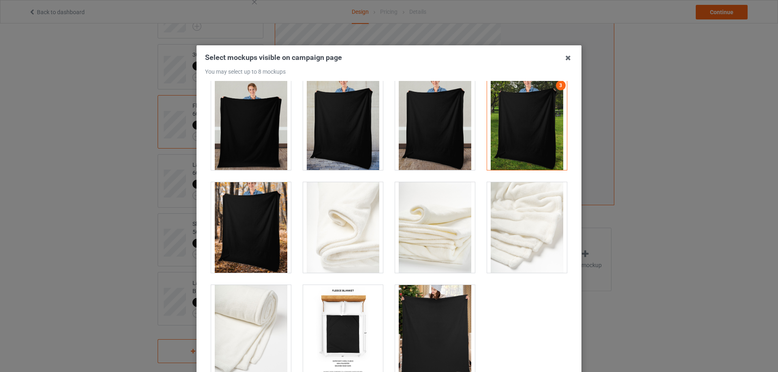
scroll to position [114, 0]
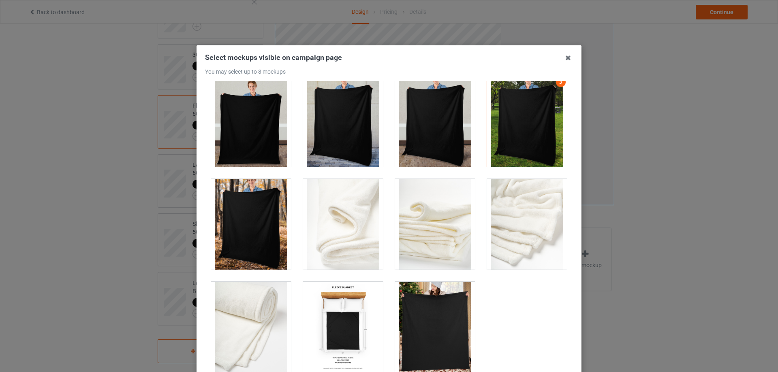
click at [257, 212] on div at bounding box center [251, 224] width 80 height 91
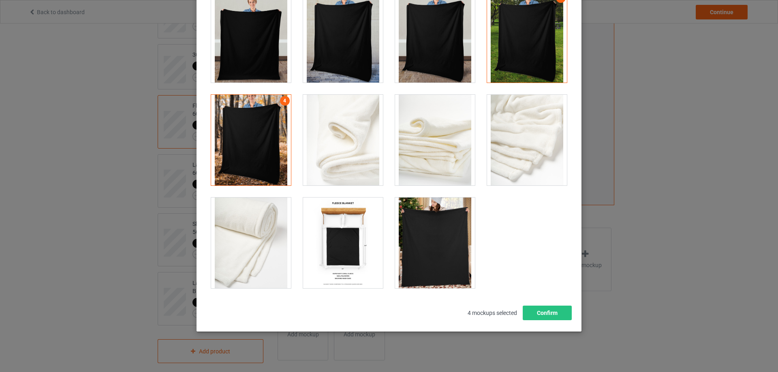
scroll to position [89, 0]
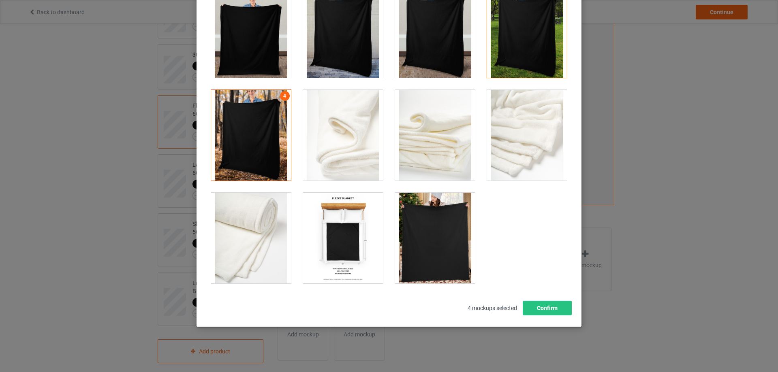
click at [438, 250] on div at bounding box center [435, 238] width 80 height 91
click at [546, 305] on button "Confirm" at bounding box center [547, 308] width 49 height 15
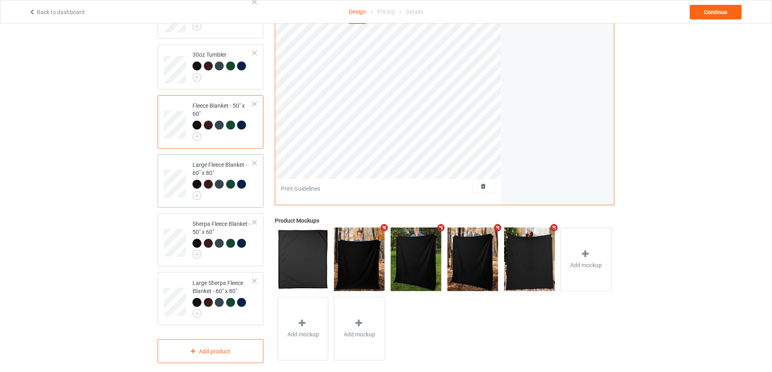
click at [229, 198] on div at bounding box center [222, 190] width 60 height 20
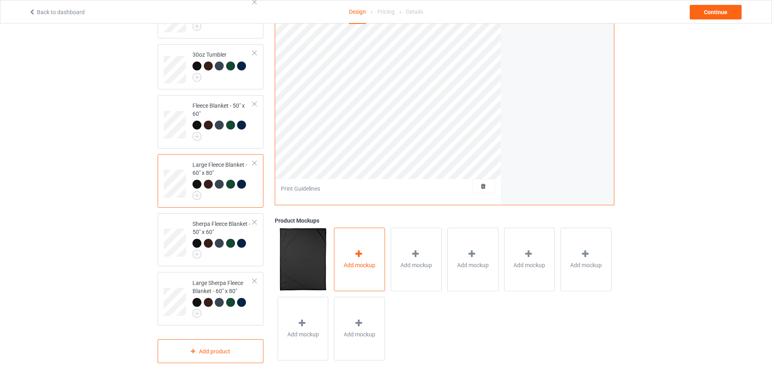
click at [373, 270] on div "Add mockup" at bounding box center [359, 260] width 51 height 64
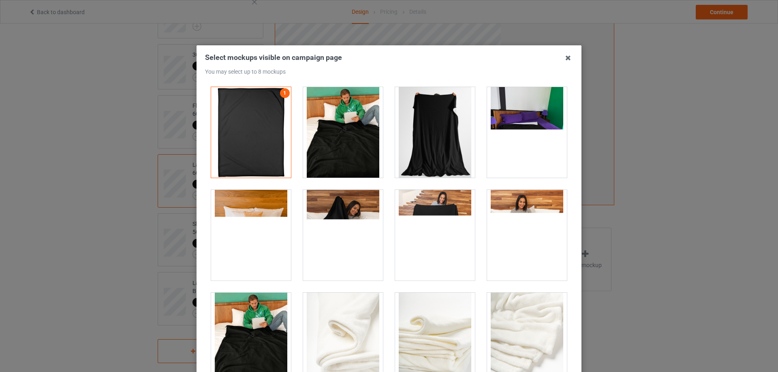
click at [355, 138] on div at bounding box center [343, 132] width 80 height 91
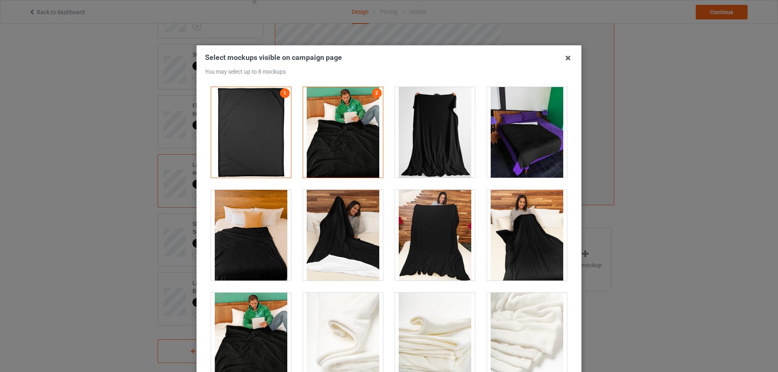
click at [428, 138] on div at bounding box center [435, 132] width 80 height 91
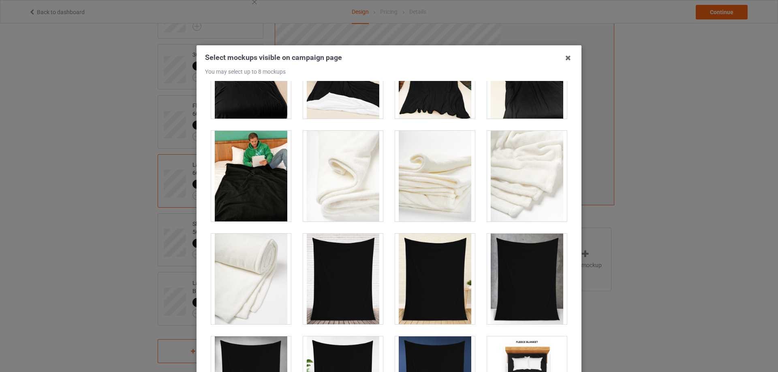
scroll to position [284, 0]
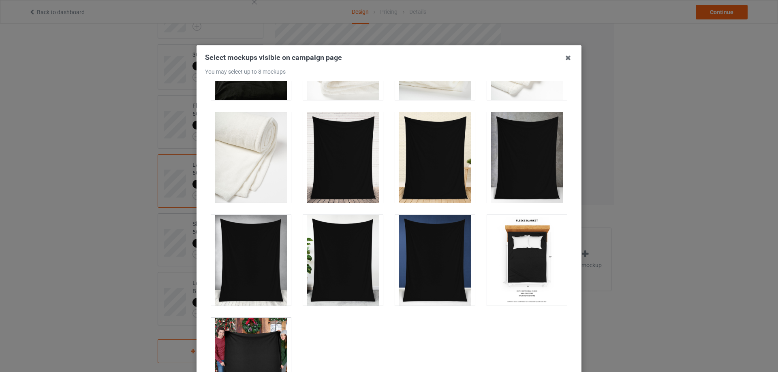
click at [342, 184] on div at bounding box center [343, 157] width 80 height 91
click at [258, 261] on div at bounding box center [251, 260] width 80 height 91
click at [335, 258] on div at bounding box center [343, 260] width 80 height 91
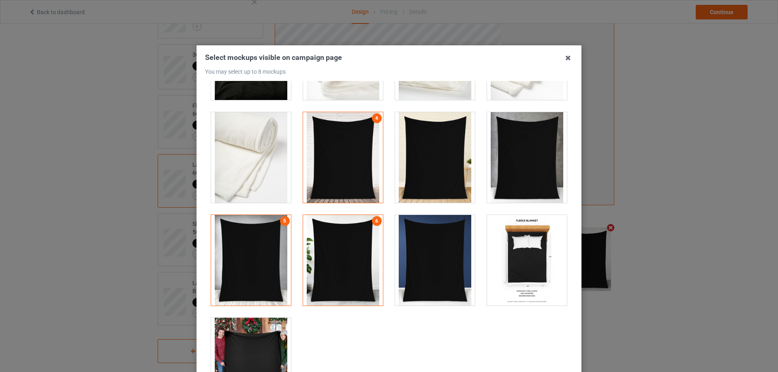
click at [421, 262] on div at bounding box center [435, 260] width 80 height 91
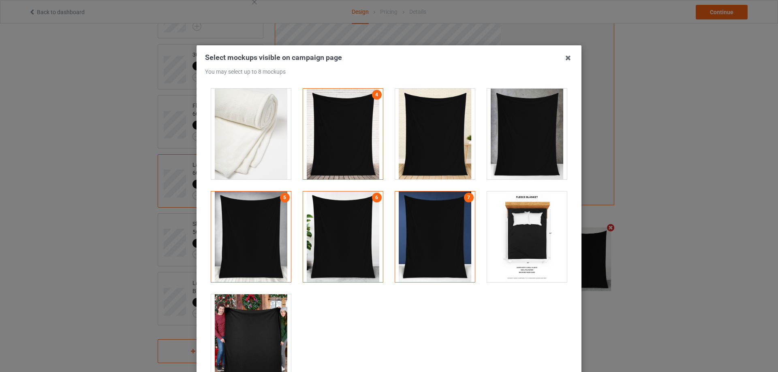
scroll to position [320, 0]
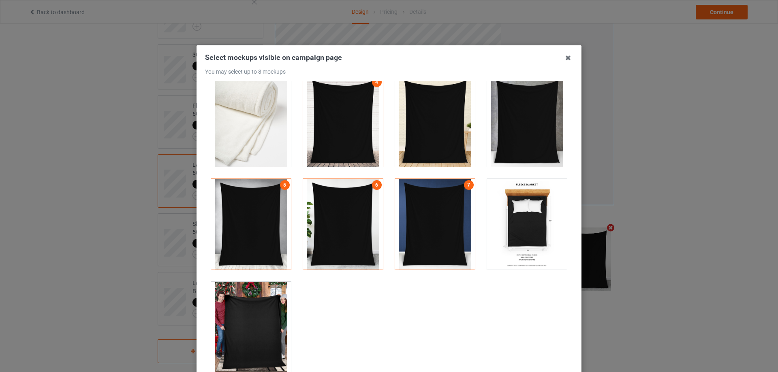
click at [257, 301] on div at bounding box center [251, 327] width 80 height 91
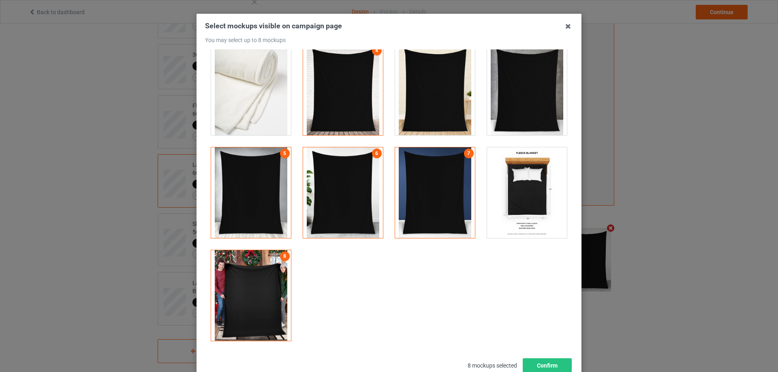
scroll to position [89, 0]
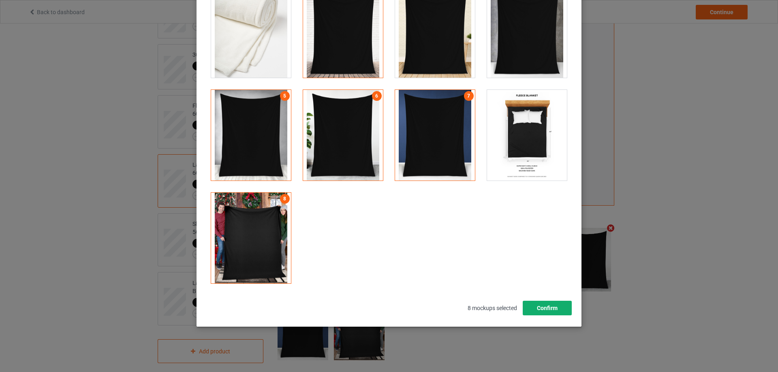
click at [526, 305] on button "Confirm" at bounding box center [547, 308] width 49 height 15
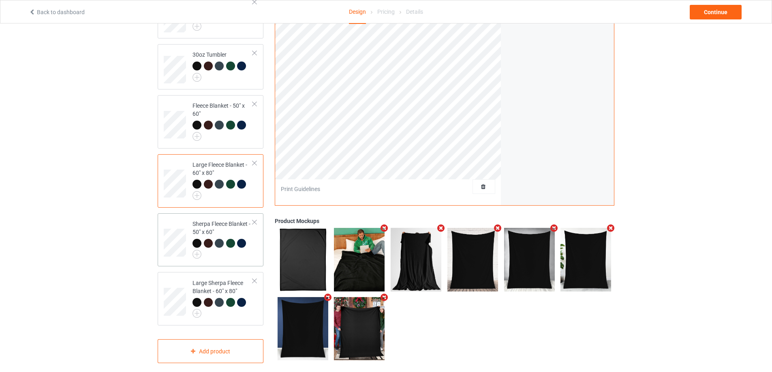
click at [233, 226] on div "Sherpa Fleece Blanket - 50" x 60"" at bounding box center [222, 238] width 60 height 36
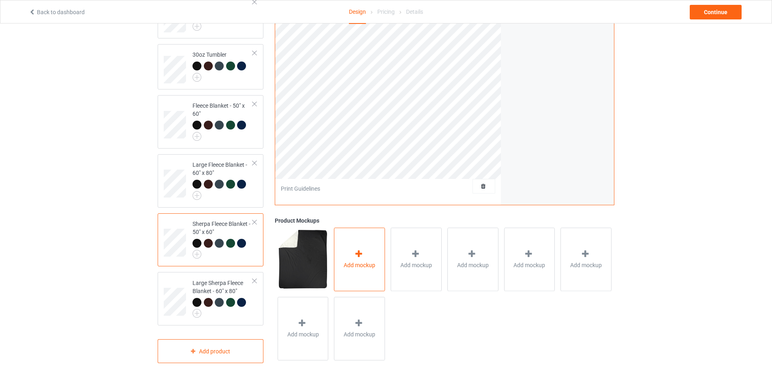
click at [358, 255] on icon at bounding box center [359, 254] width 10 height 9
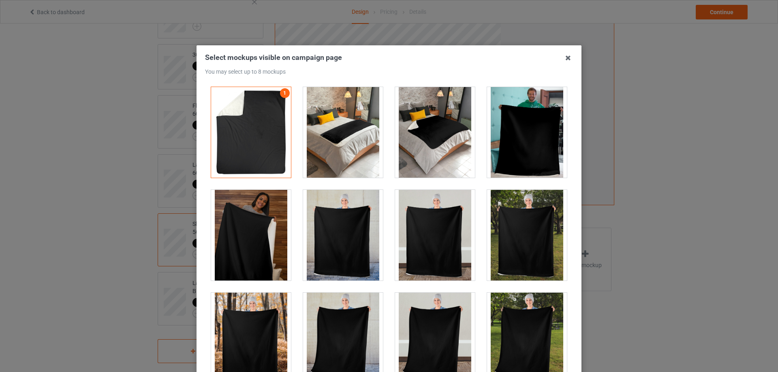
drag, startPoint x: 427, startPoint y: 143, endPoint x: 510, endPoint y: 143, distance: 83.4
click at [430, 143] on div at bounding box center [435, 132] width 80 height 91
click at [515, 143] on div at bounding box center [527, 132] width 80 height 91
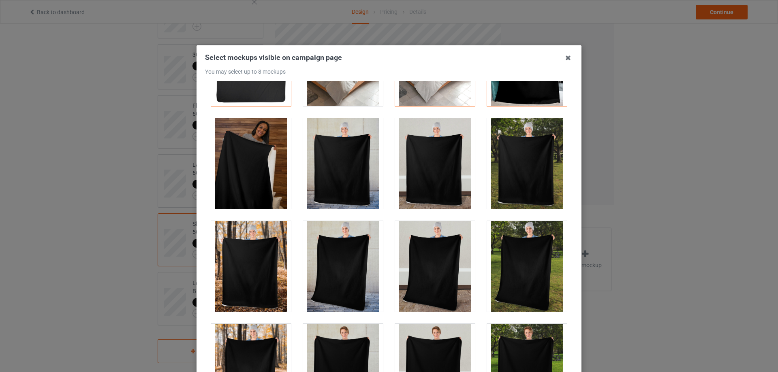
scroll to position [81, 0]
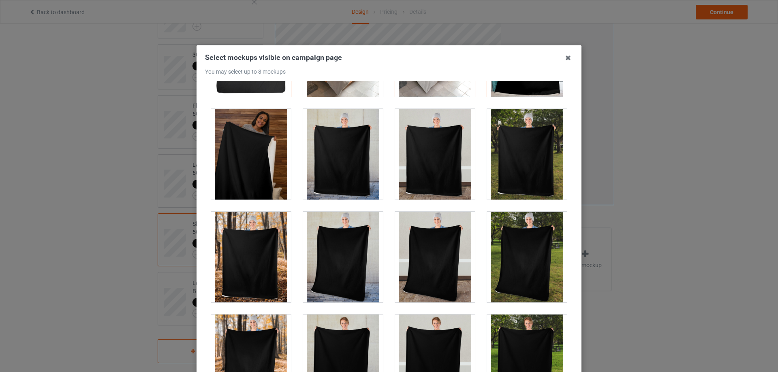
click at [240, 268] on div at bounding box center [251, 257] width 80 height 91
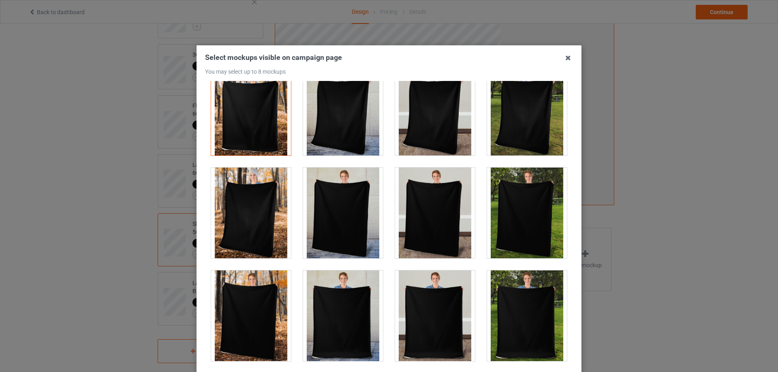
scroll to position [243, 0]
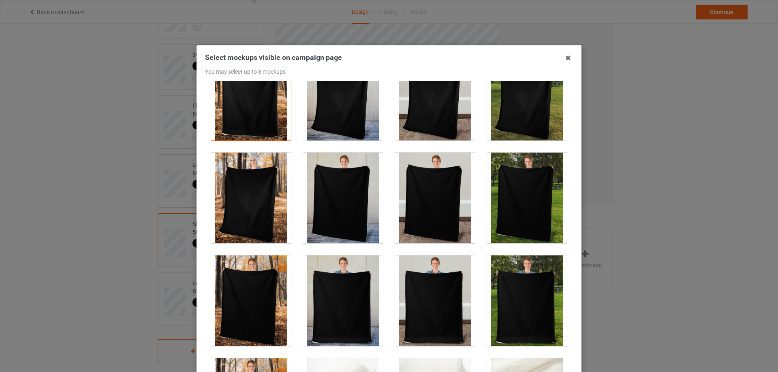
click at [499, 218] on div at bounding box center [527, 198] width 80 height 91
click at [512, 283] on div at bounding box center [527, 301] width 80 height 91
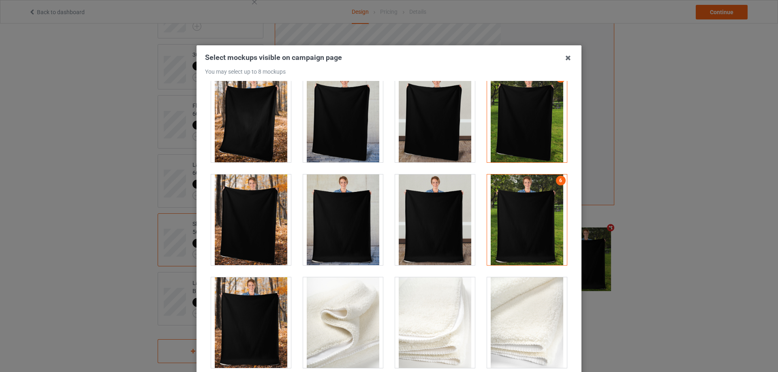
scroll to position [486, 0]
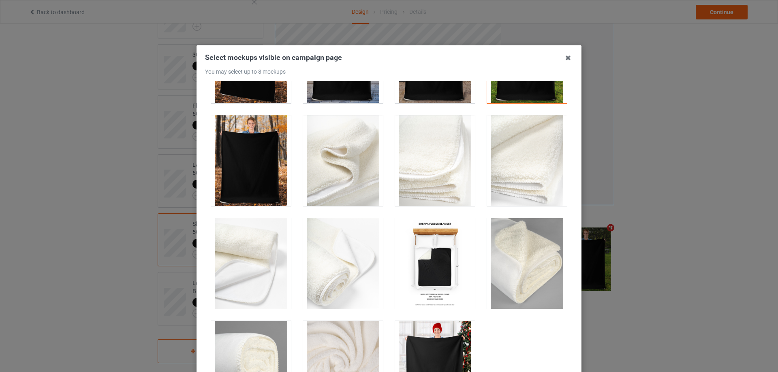
click at [252, 170] on div at bounding box center [251, 160] width 80 height 91
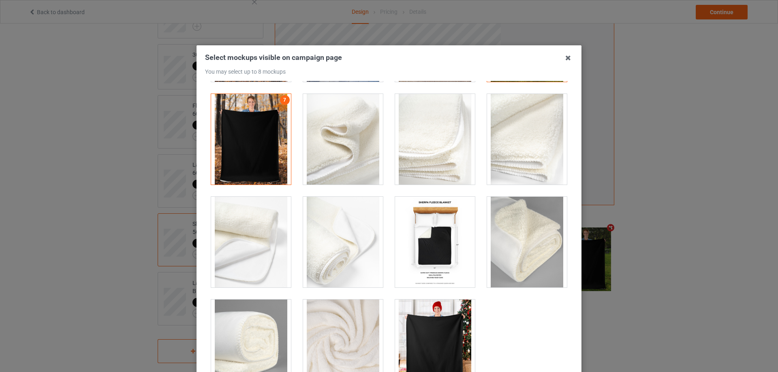
scroll to position [525, 0]
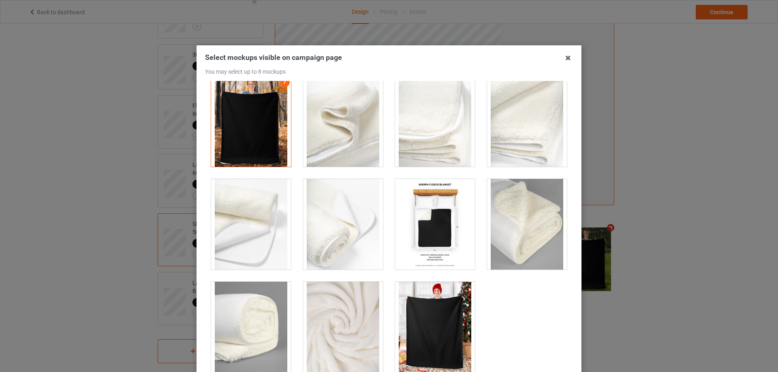
click at [448, 295] on div at bounding box center [435, 327] width 80 height 91
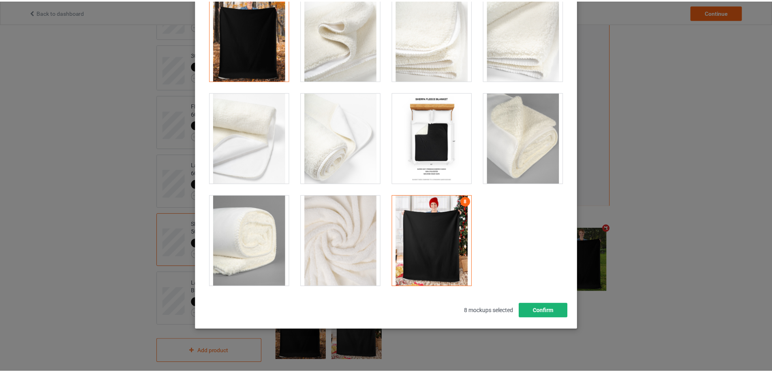
scroll to position [89, 0]
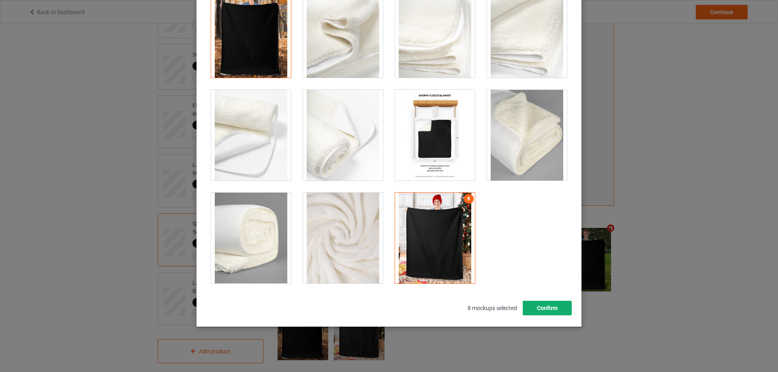
click at [548, 309] on button "Confirm" at bounding box center [547, 308] width 49 height 15
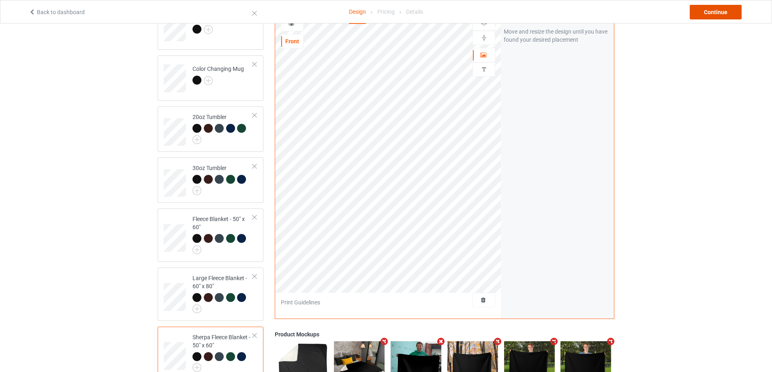
click at [704, 15] on div "Continue" at bounding box center [715, 12] width 52 height 15
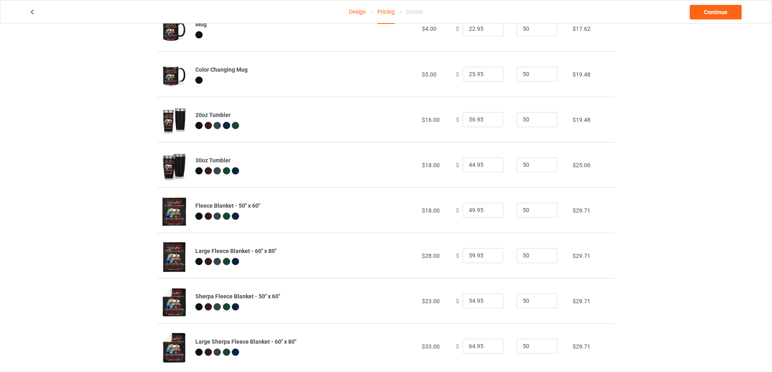
scroll to position [87, 0]
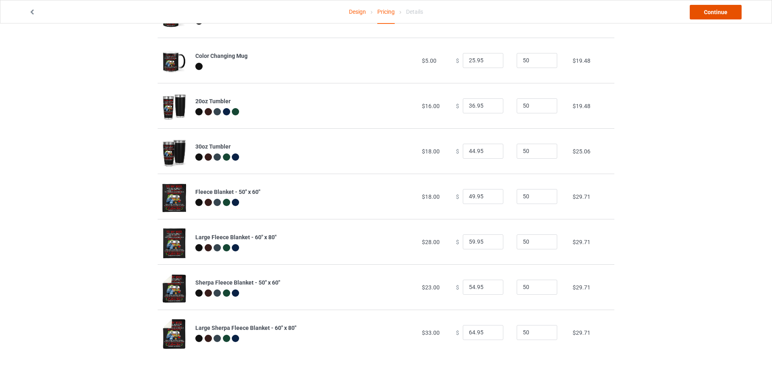
click at [705, 6] on link "Continue" at bounding box center [715, 12] width 52 height 15
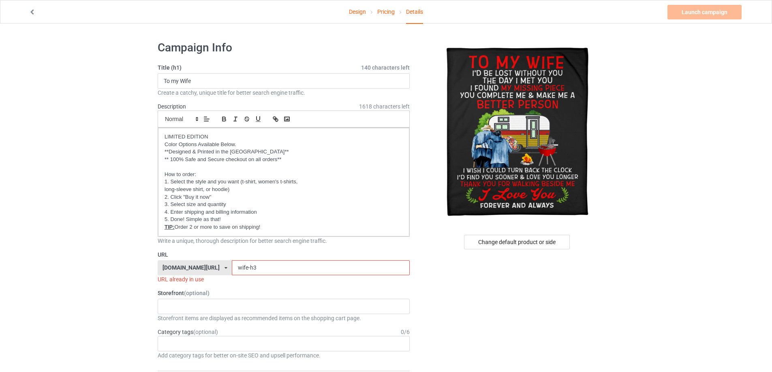
click at [257, 262] on input "wife-h3" at bounding box center [320, 267] width 177 height 15
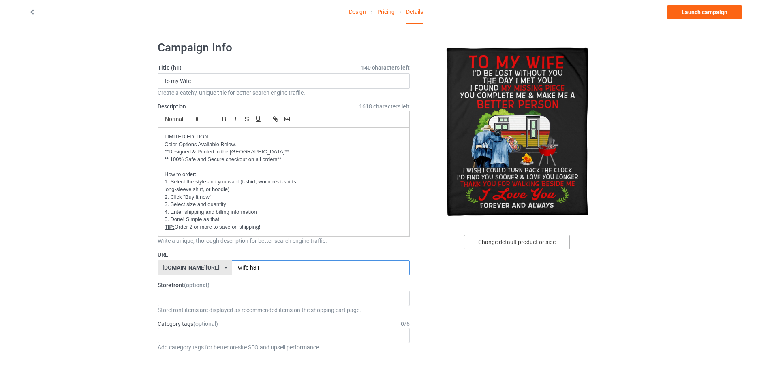
type input "wife-h31"
click at [535, 243] on div "Change default product or side" at bounding box center [517, 242] width 106 height 15
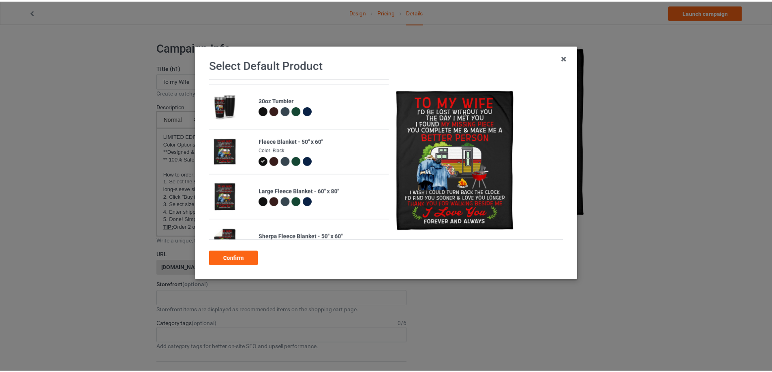
scroll to position [162, 0]
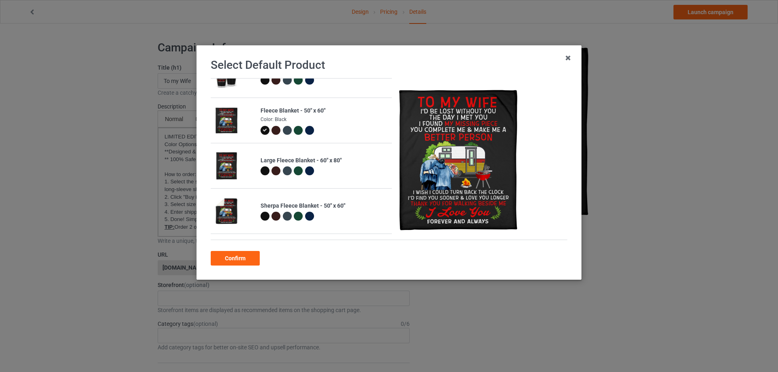
click at [294, 130] on div at bounding box center [298, 130] width 9 height 9
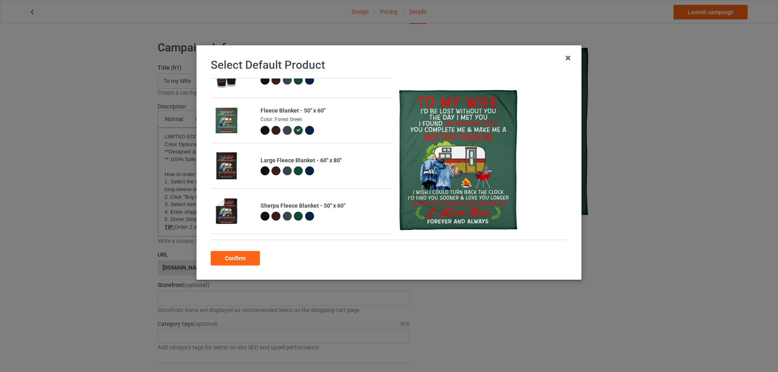
click at [308, 132] on div at bounding box center [309, 130] width 9 height 9
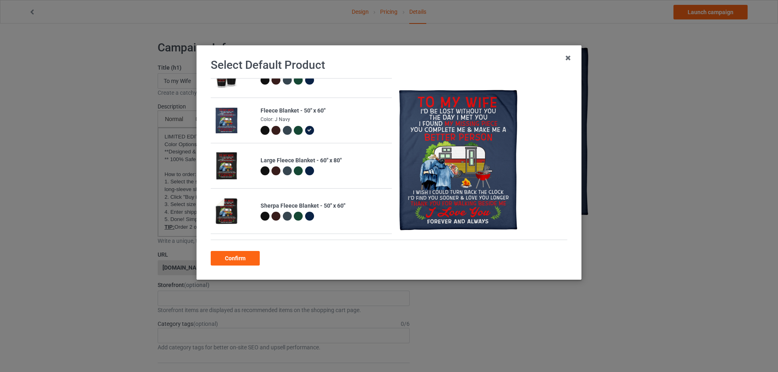
click at [286, 130] on div at bounding box center [287, 130] width 9 height 9
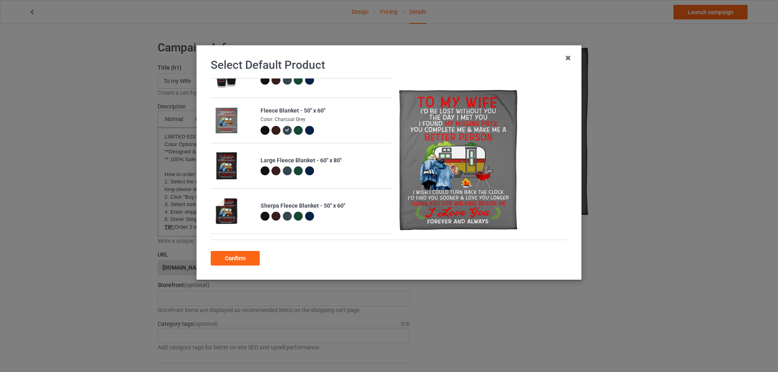
click at [275, 130] on div at bounding box center [275, 130] width 9 height 9
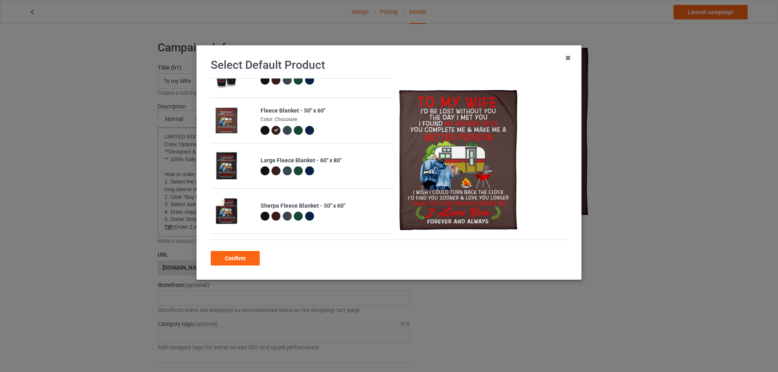
click at [267, 130] on div at bounding box center [264, 130] width 9 height 9
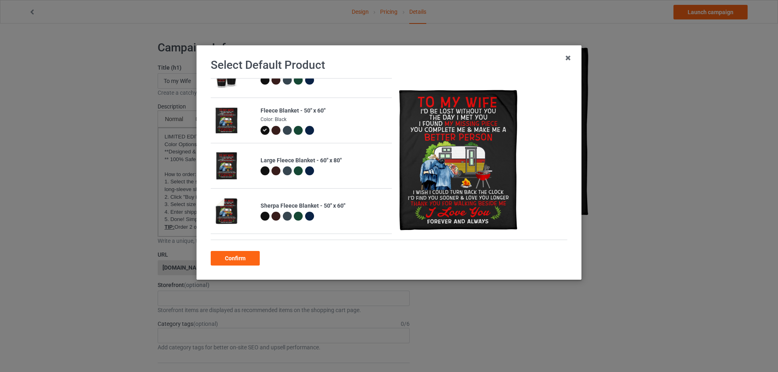
click at [247, 257] on div "Confirm" at bounding box center [235, 258] width 49 height 15
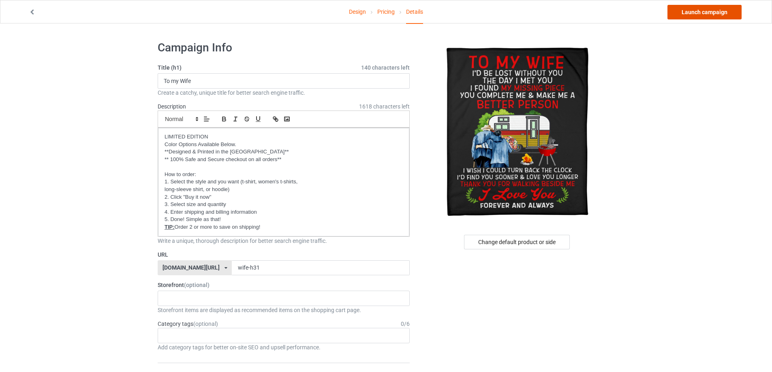
click at [708, 17] on link "Launch campaign" at bounding box center [704, 12] width 74 height 15
